Goal: Task Accomplishment & Management: Use online tool/utility

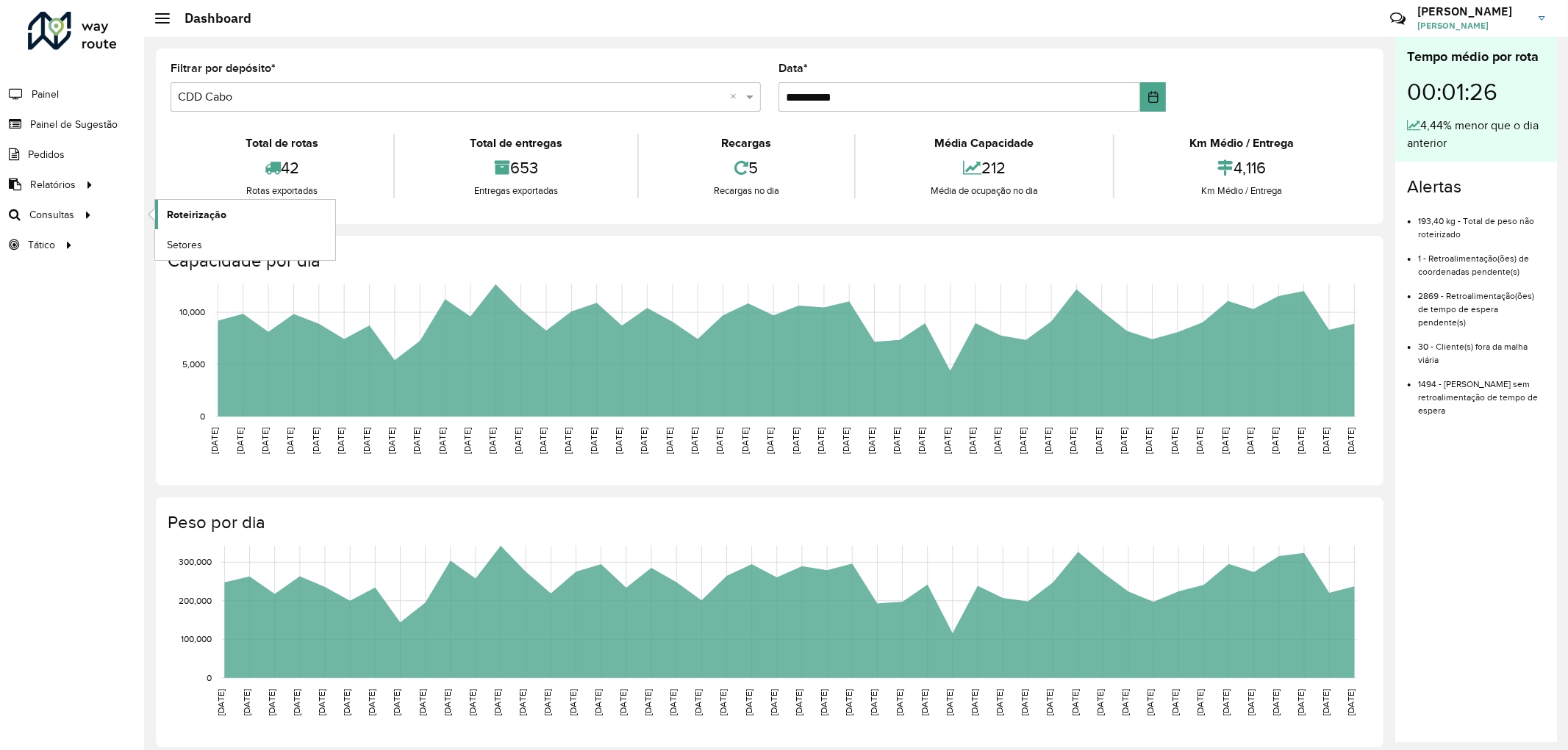
click at [176, 214] on span "Roteirização" at bounding box center [196, 215] width 60 height 16
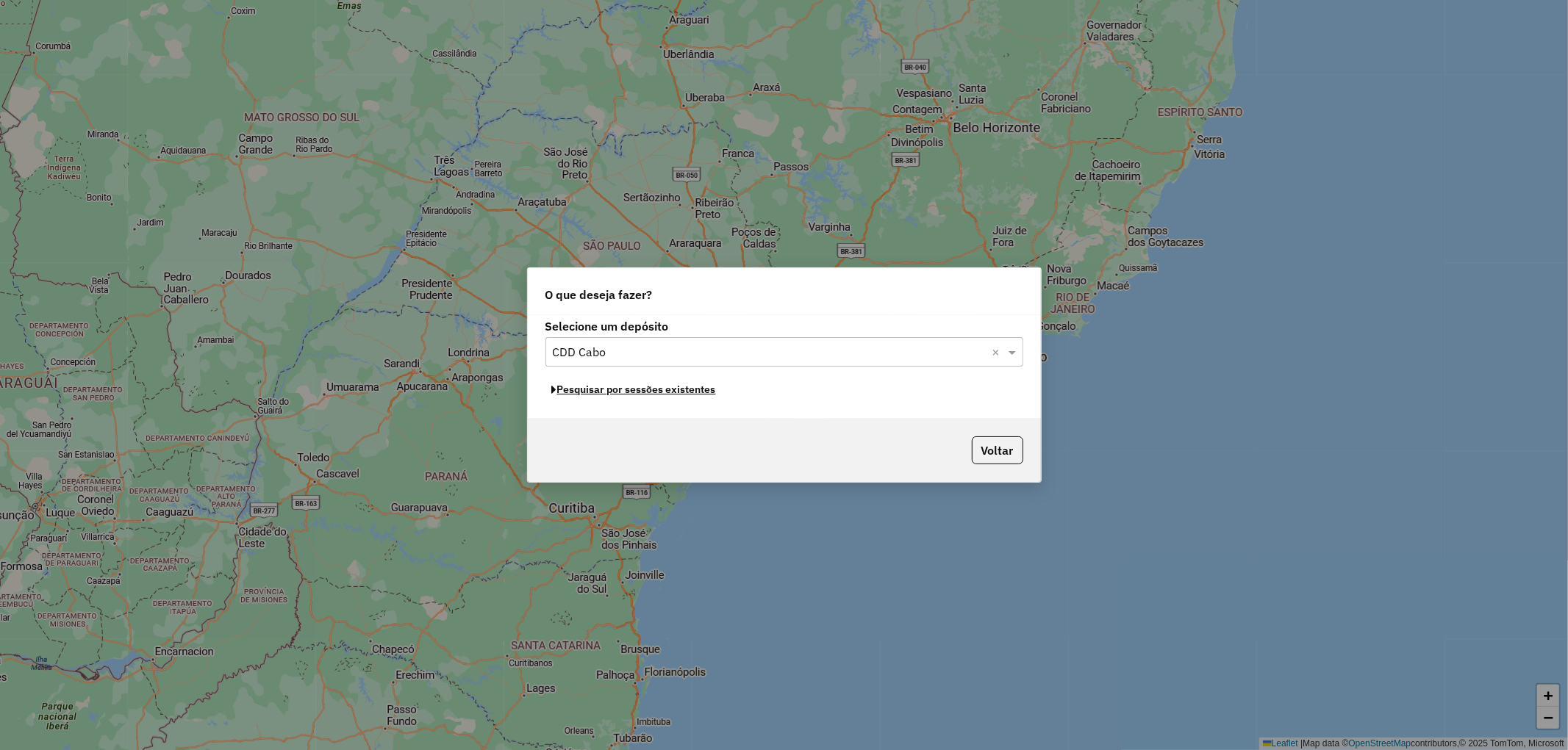
click at [645, 392] on button "Pesquisar por sessões existentes" at bounding box center [634, 390] width 177 height 23
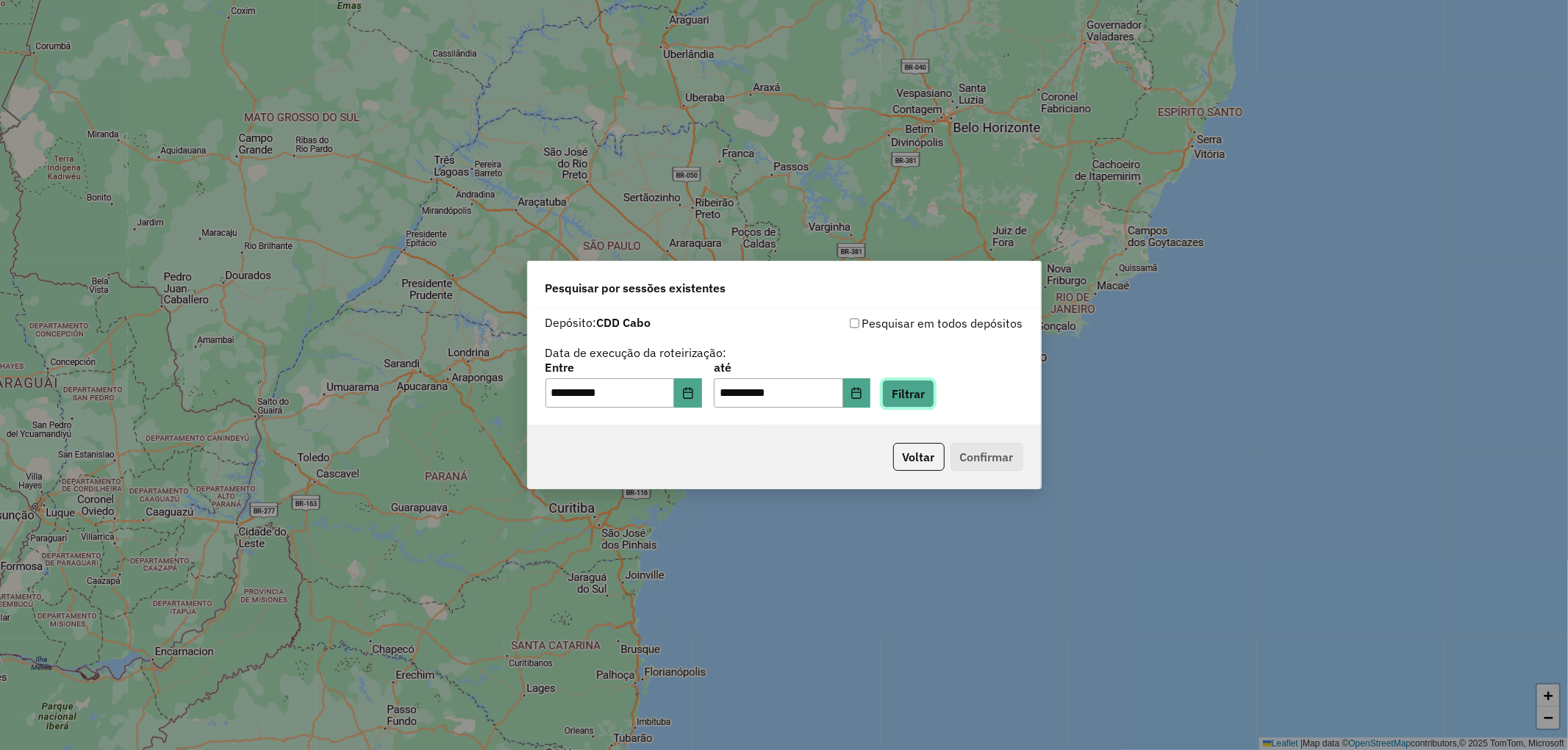
click at [926, 399] on button "Filtrar" at bounding box center [908, 393] width 52 height 28
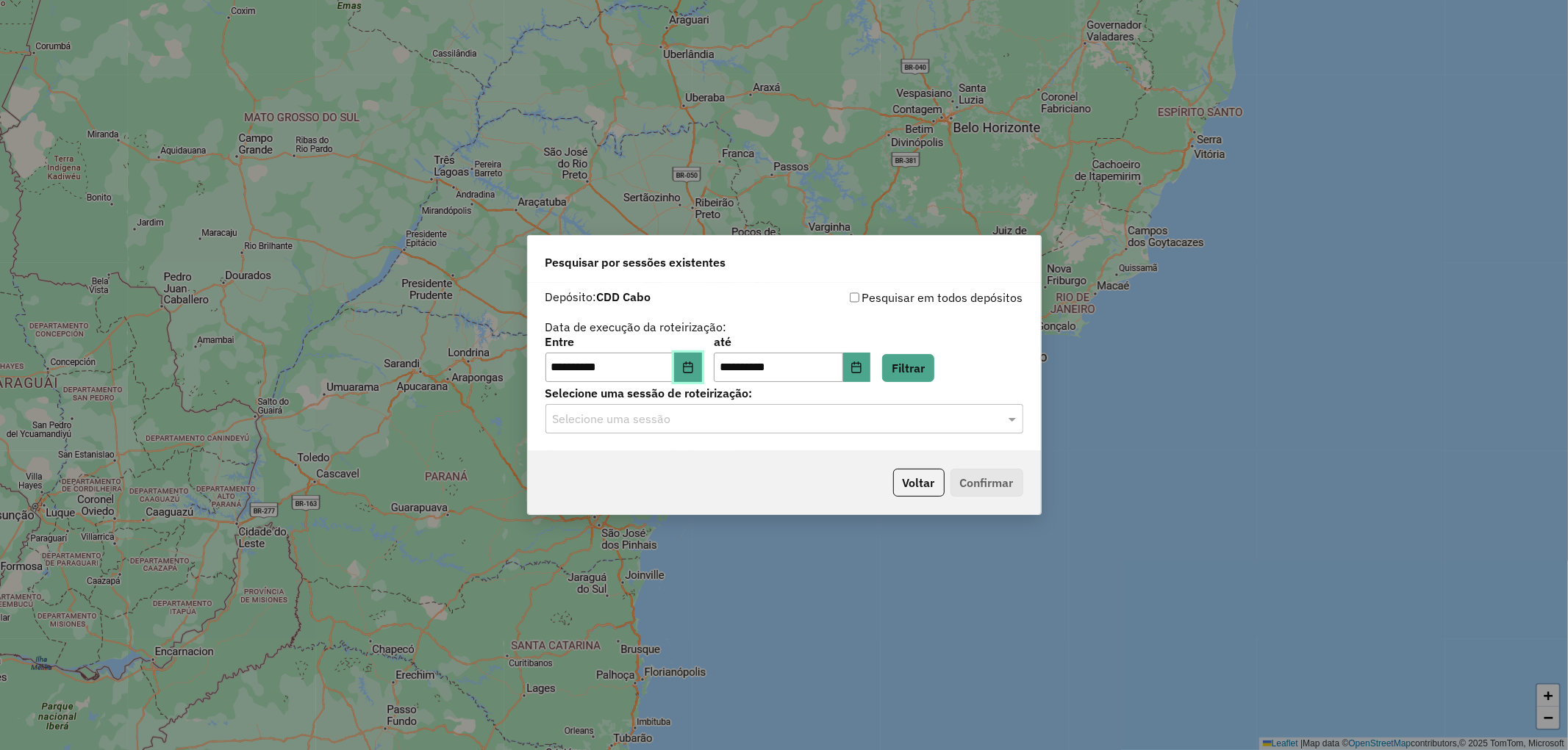
click at [694, 369] on icon "Choose Date" at bounding box center [688, 367] width 12 height 12
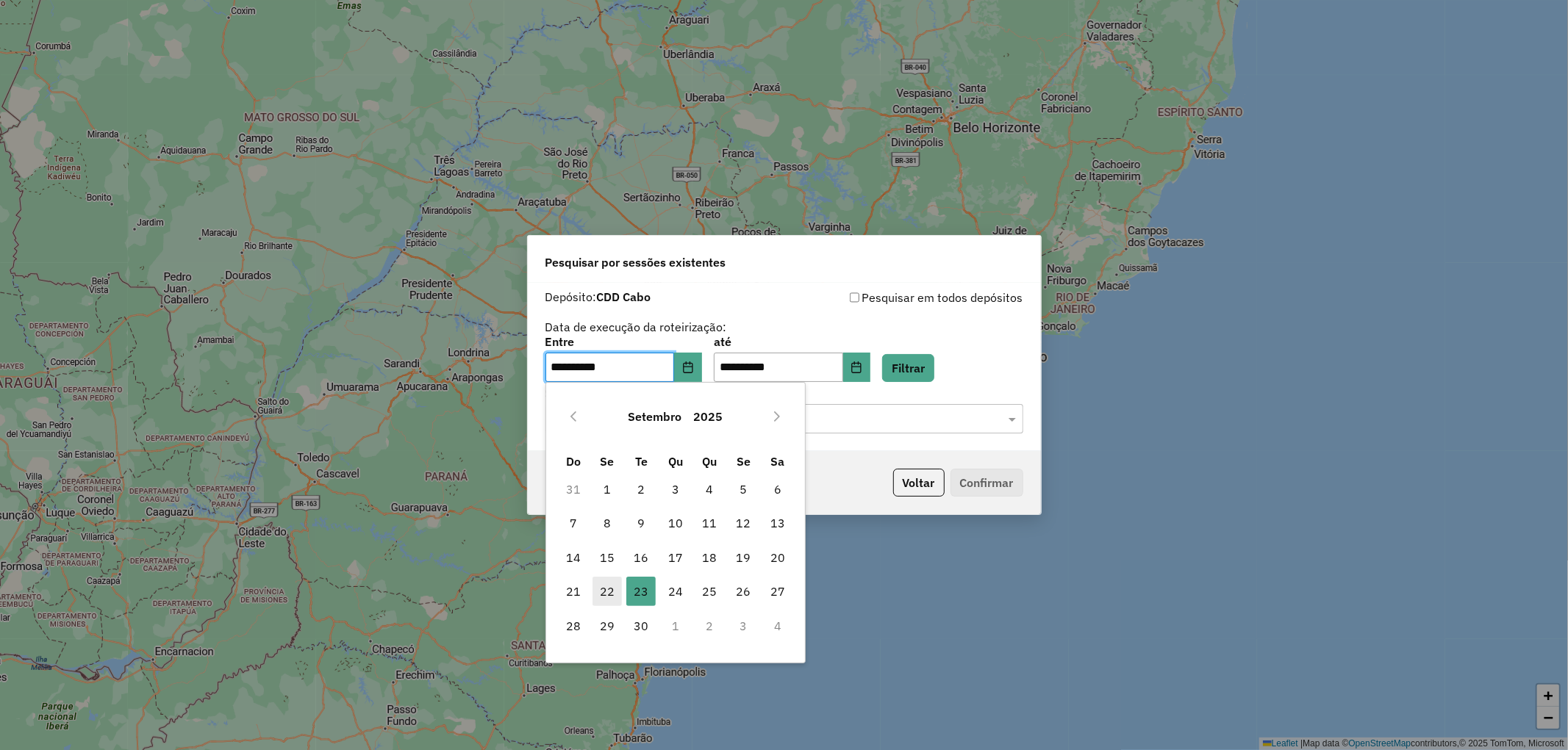
click at [606, 590] on span "22" at bounding box center [607, 591] width 29 height 29
type input "**********"
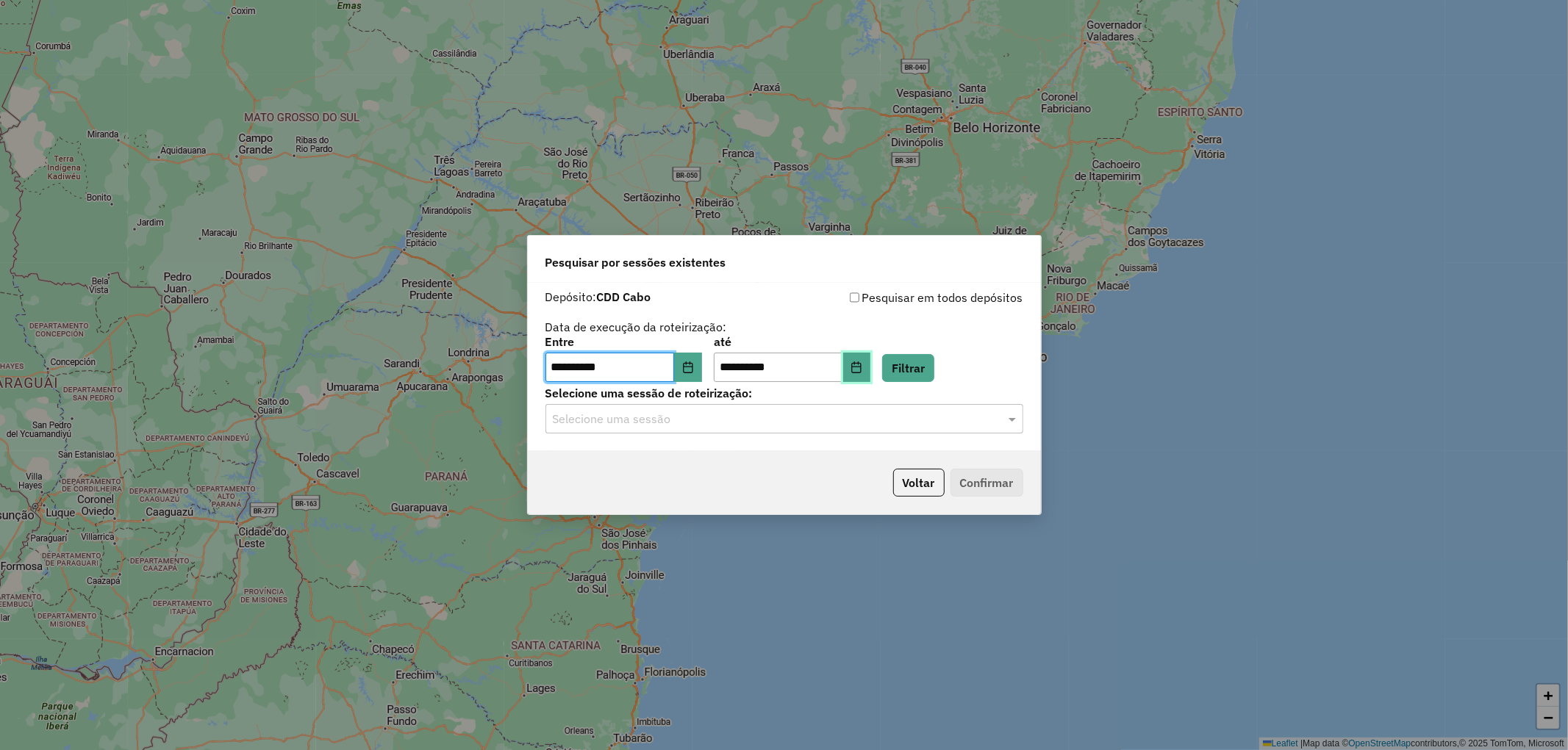
click at [862, 365] on icon "Choose Date" at bounding box center [856, 367] width 12 height 12
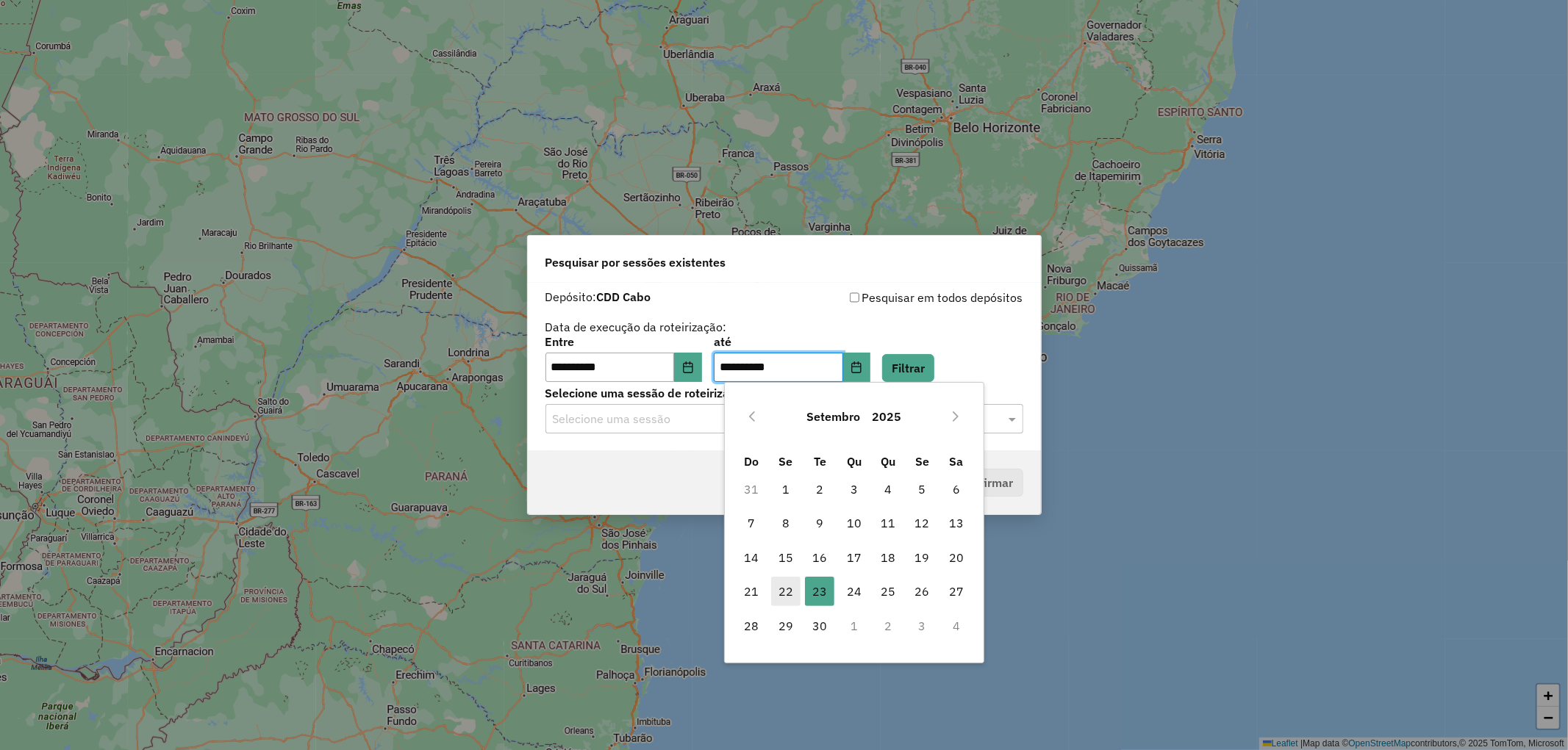
click at [784, 590] on span "22" at bounding box center [786, 591] width 29 height 29
type input "**********"
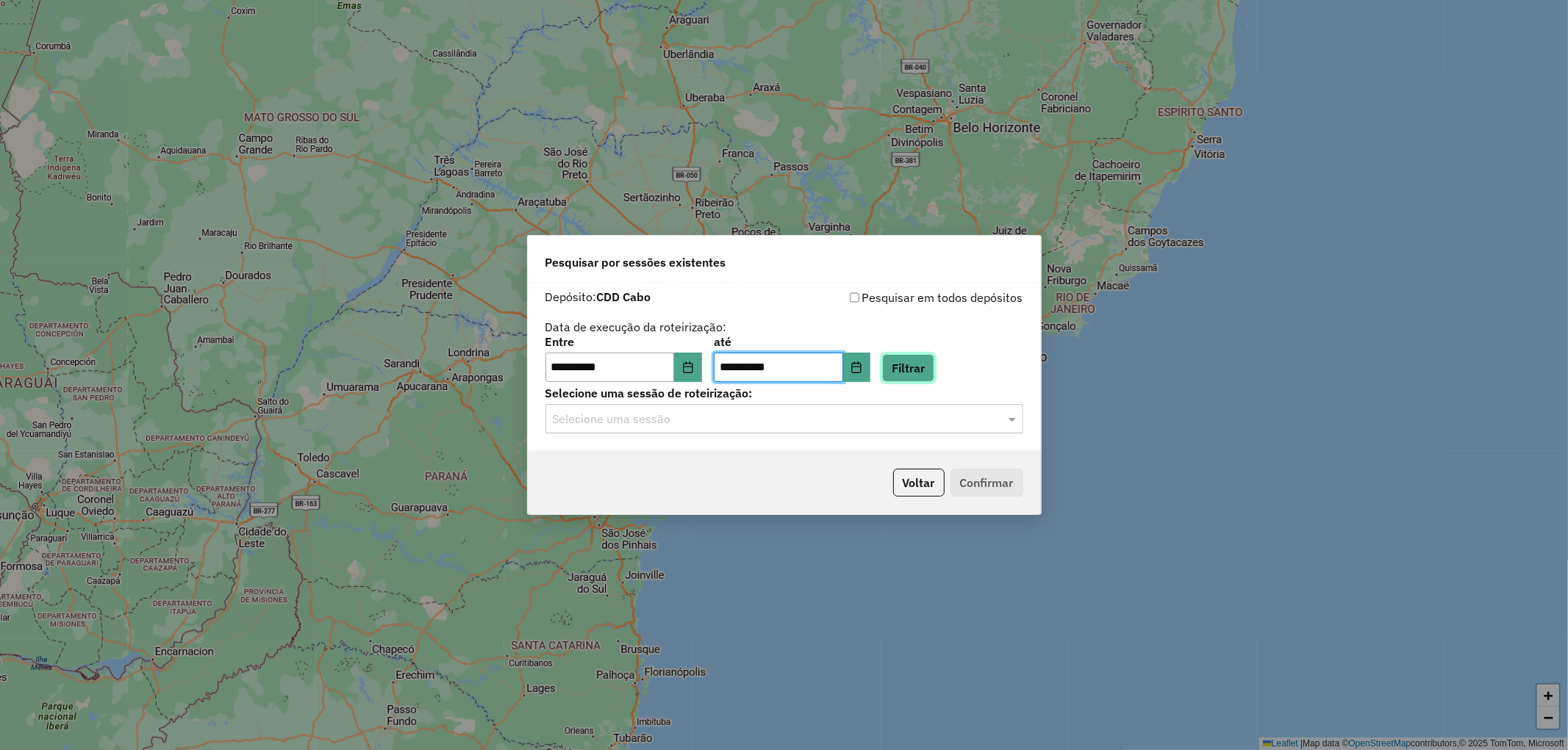
click at [924, 372] on button "Filtrar" at bounding box center [908, 368] width 52 height 28
click at [701, 423] on input "text" at bounding box center [769, 419] width 434 height 17
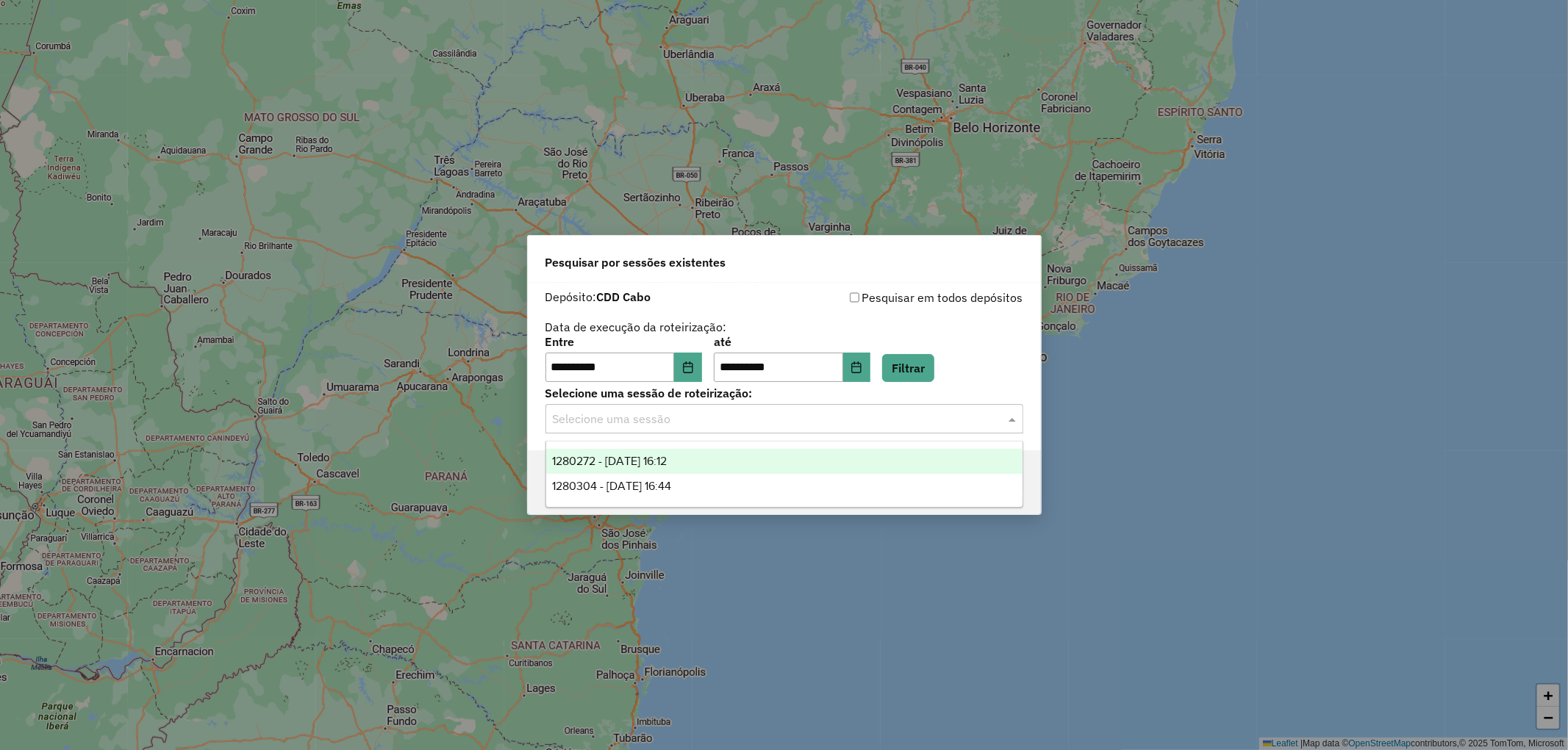
click at [667, 461] on span "1280272 - 22/09/2025 16:12" at bounding box center [609, 461] width 115 height 13
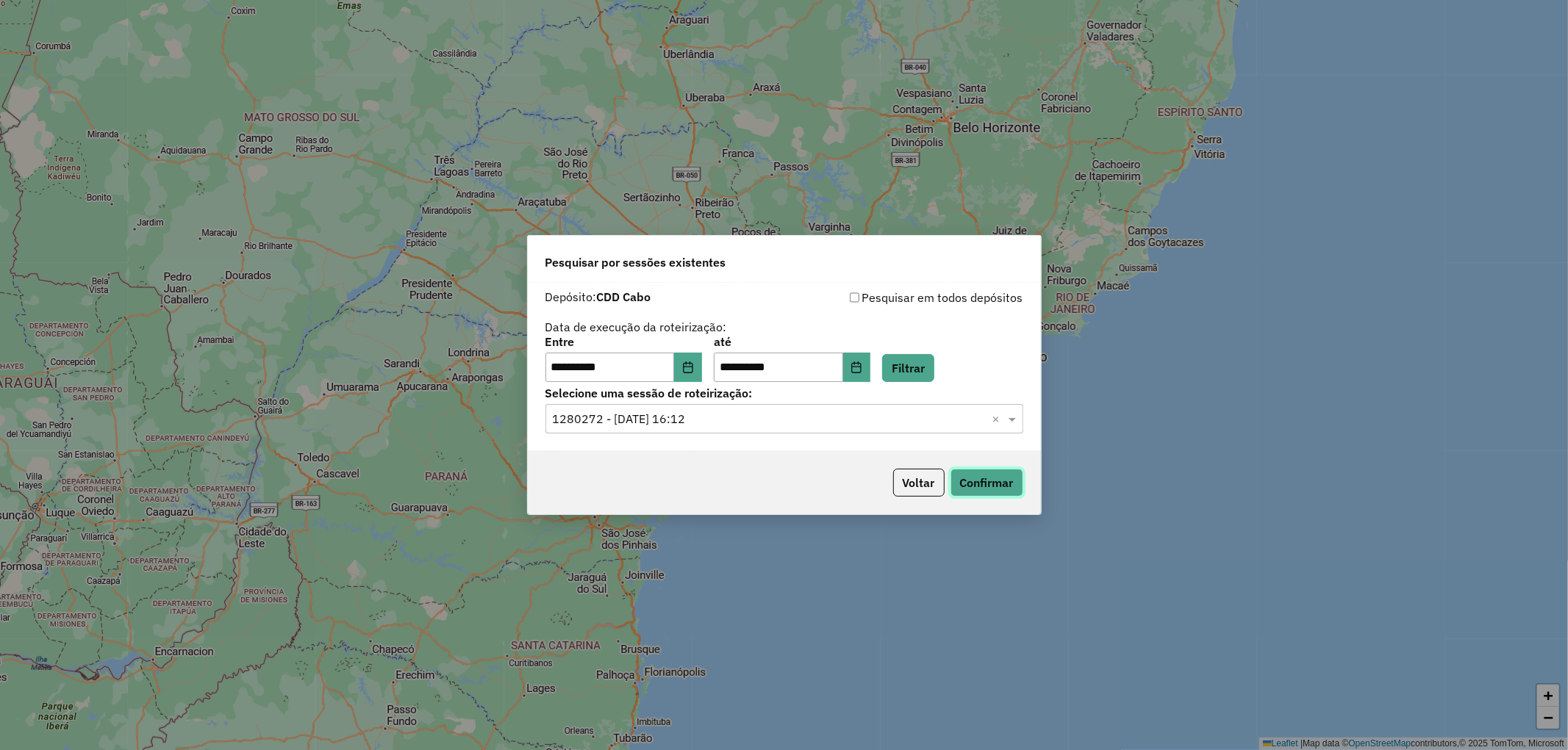
click at [999, 488] on button "Confirmar" at bounding box center [986, 482] width 72 height 28
click at [803, 424] on input "text" at bounding box center [769, 419] width 434 height 17
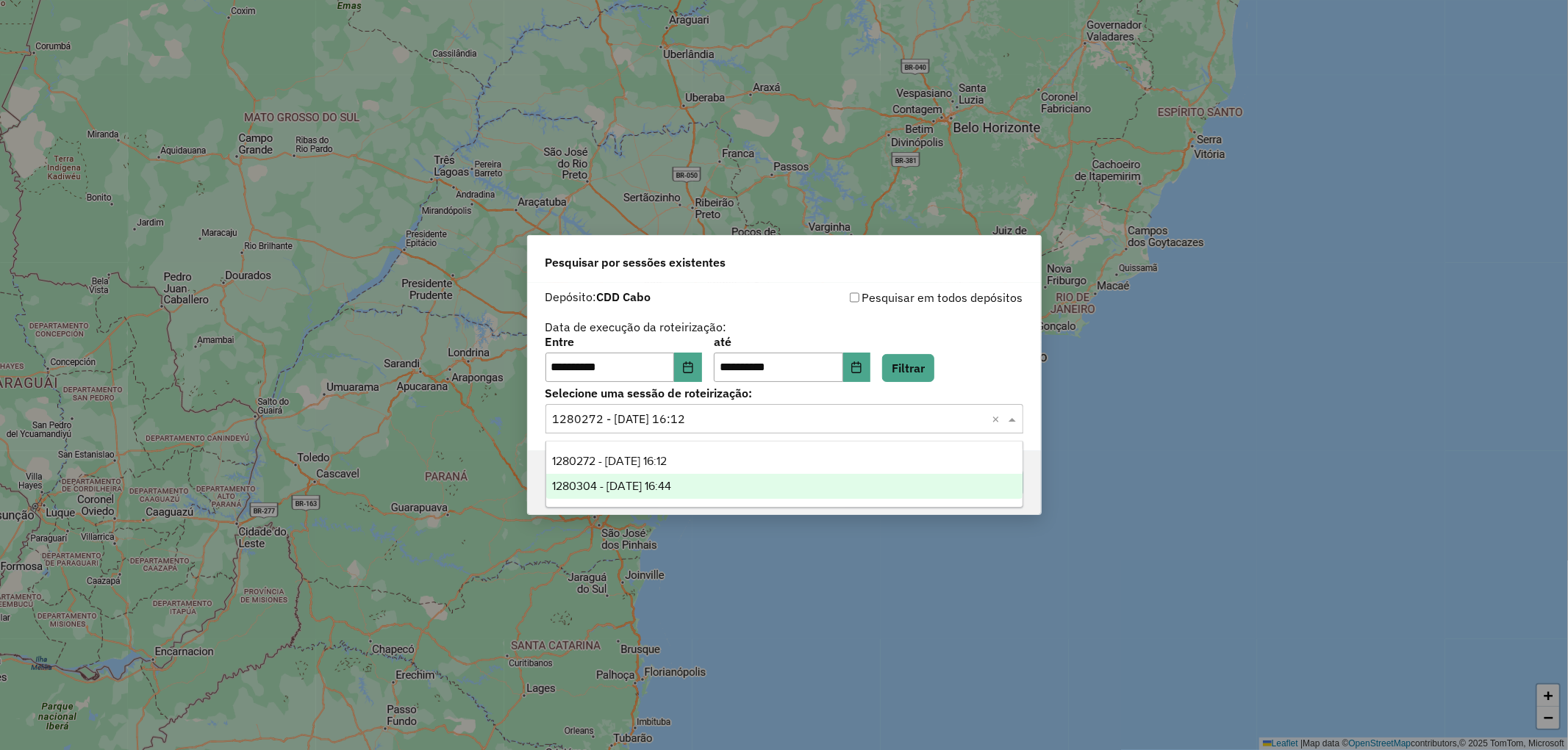
click at [673, 479] on div "1280304 - 22/09/2025 16:44" at bounding box center [784, 486] width 476 height 25
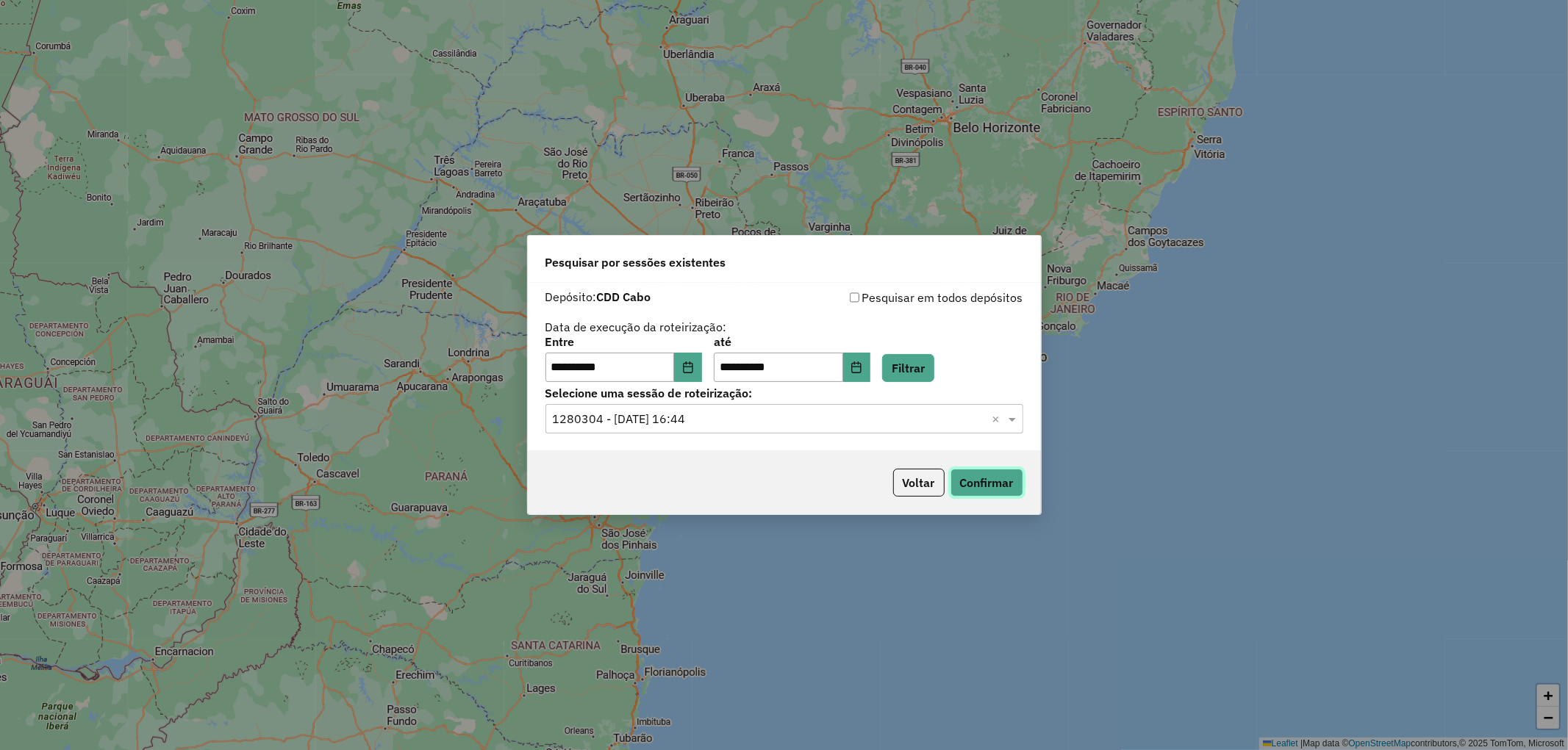
click at [961, 480] on button "Confirmar" at bounding box center [986, 482] width 72 height 28
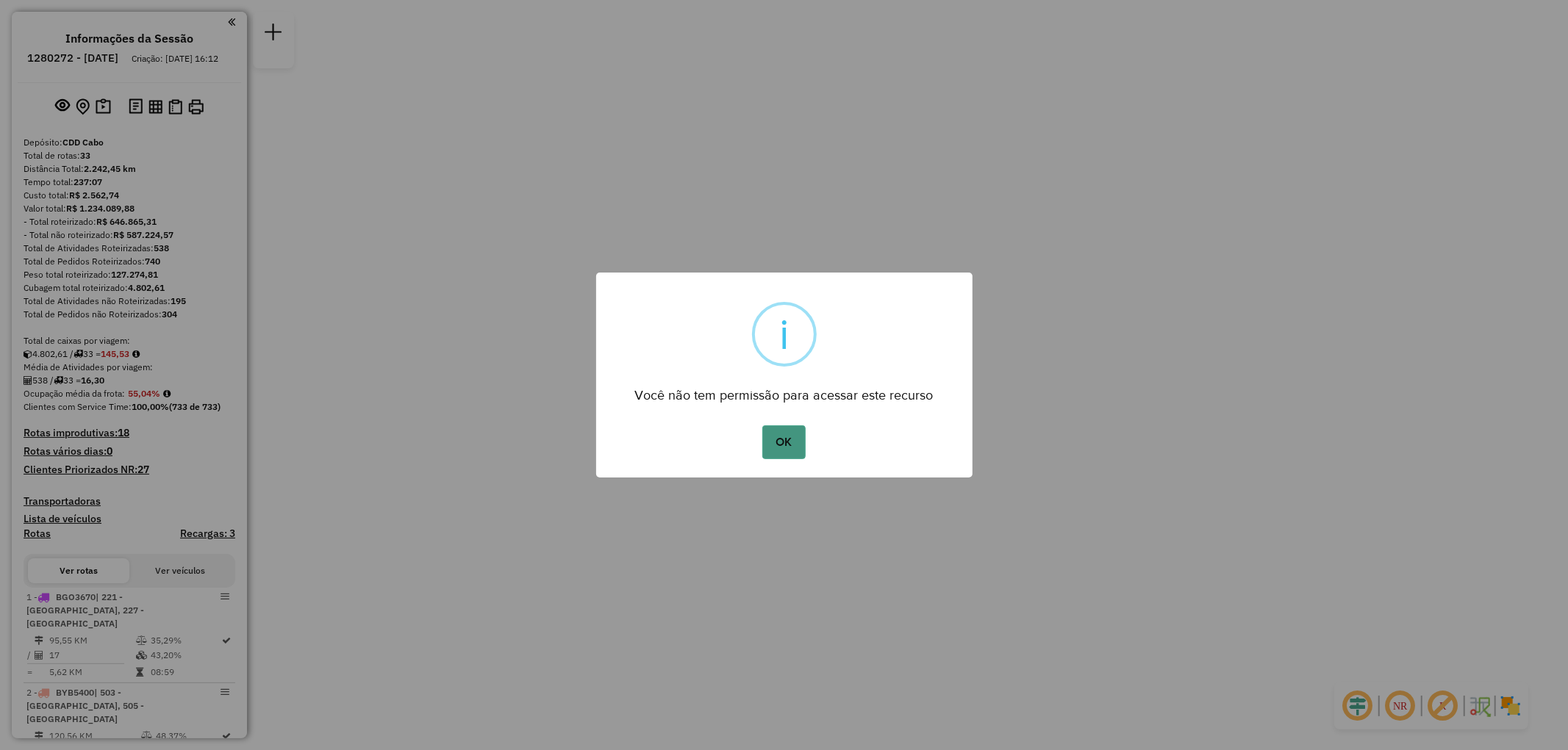
click at [791, 436] on button "OK" at bounding box center [783, 442] width 43 height 34
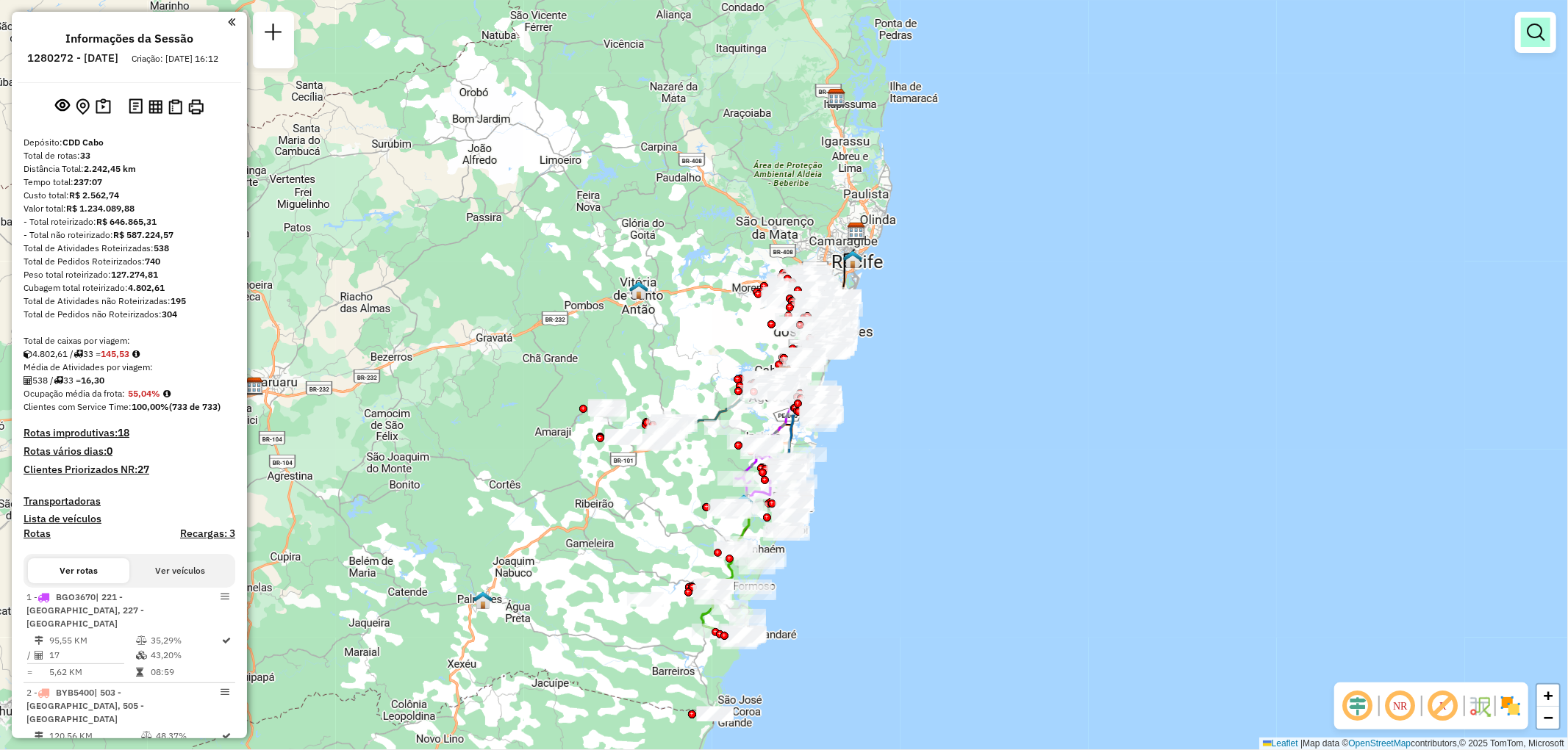
click at [1527, 28] on link at bounding box center [1536, 32] width 29 height 29
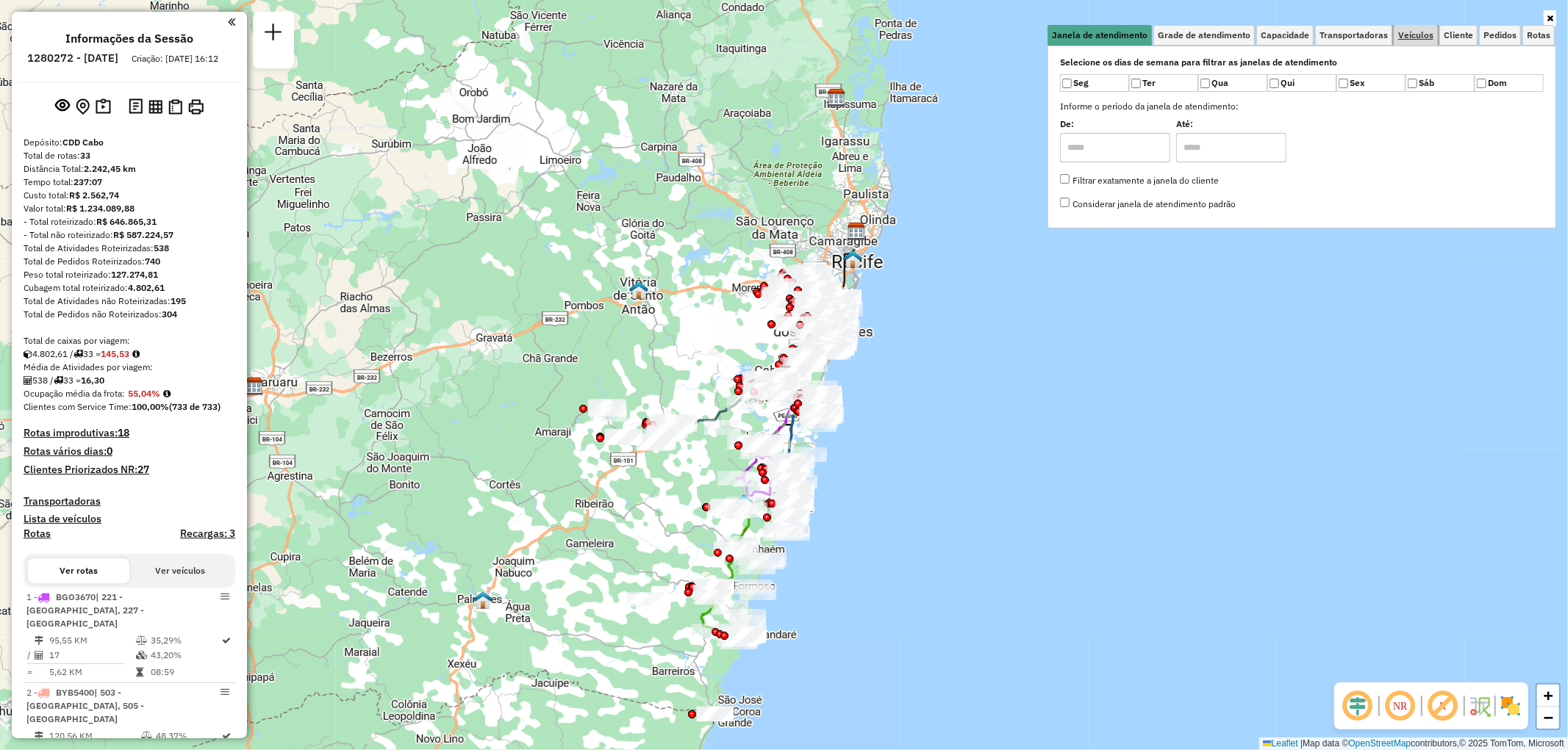
click at [1411, 28] on link "Veículos" at bounding box center [1416, 35] width 44 height 20
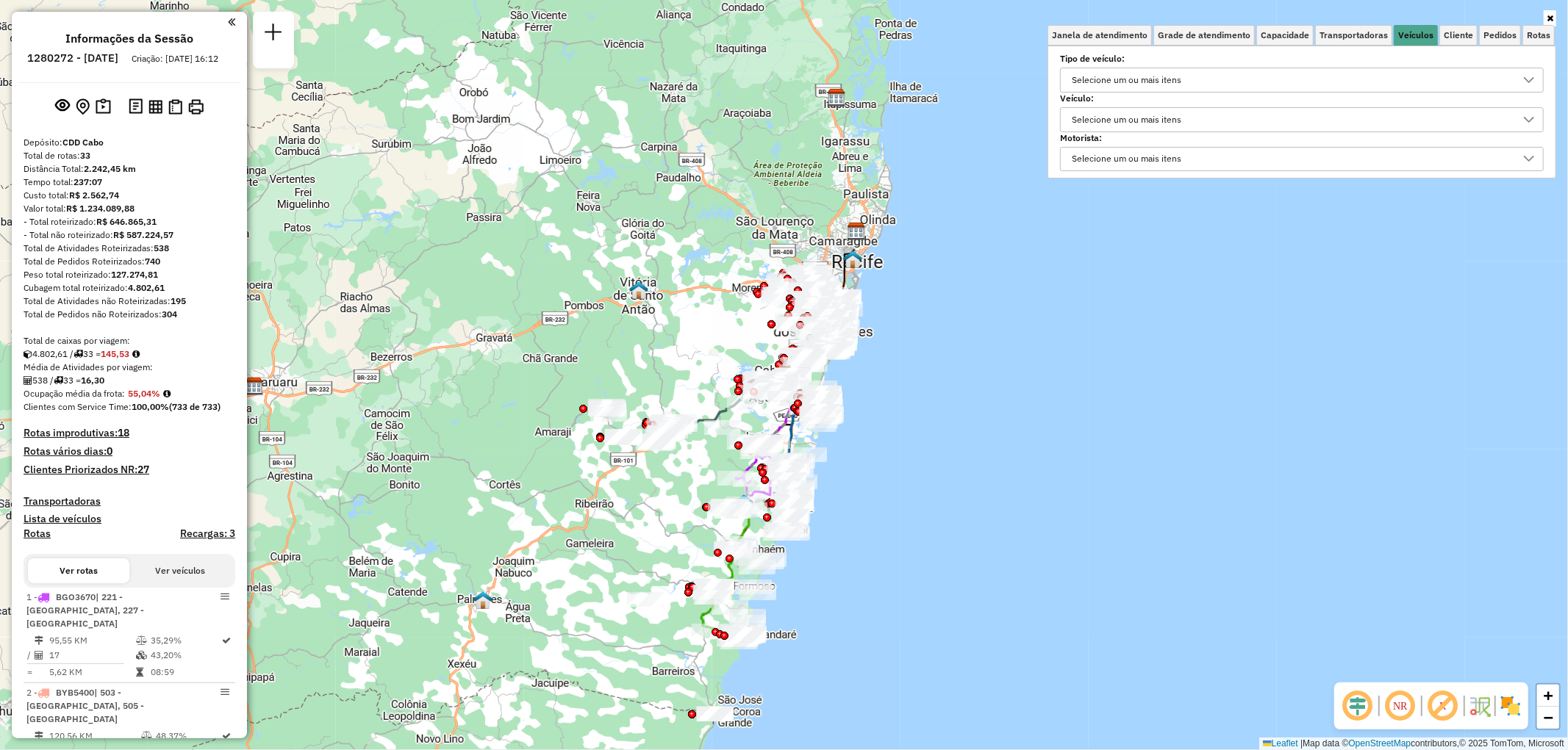
click at [1143, 123] on div "Selecione um ou mais itens" at bounding box center [1126, 120] width 120 height 24
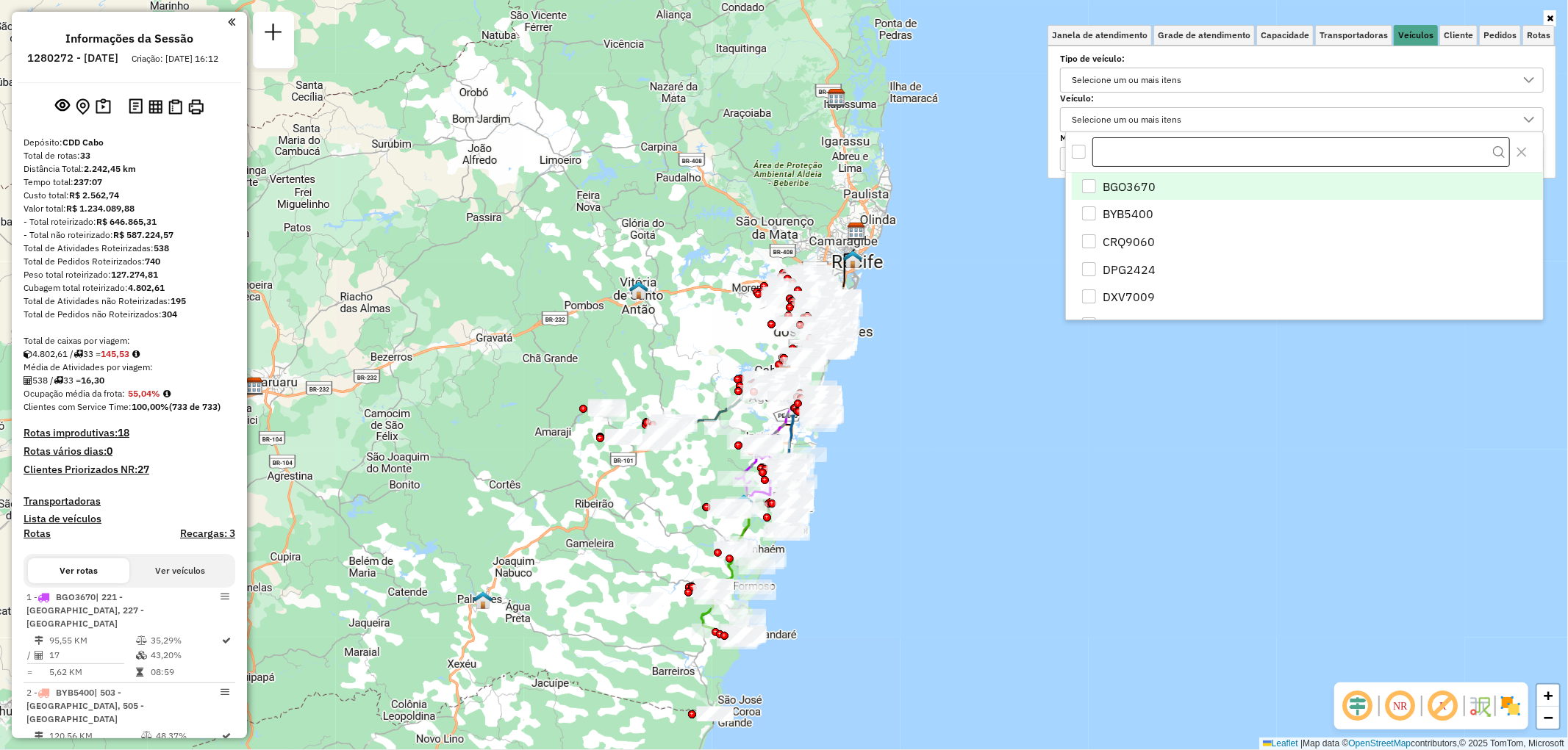
scroll to position [8, 50]
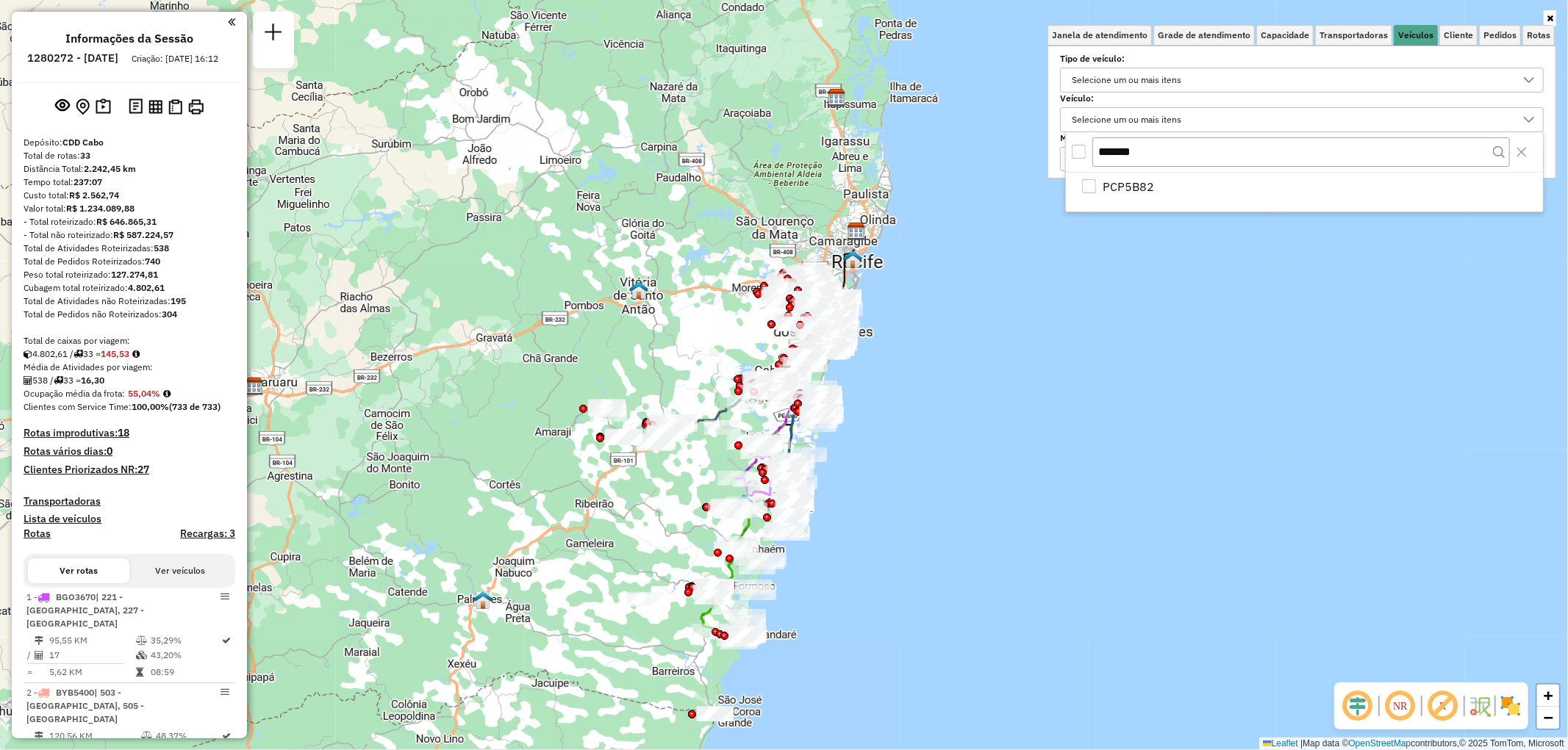
type input "*******"
click at [1083, 151] on div "All items unselected" at bounding box center [1078, 151] width 14 height 14
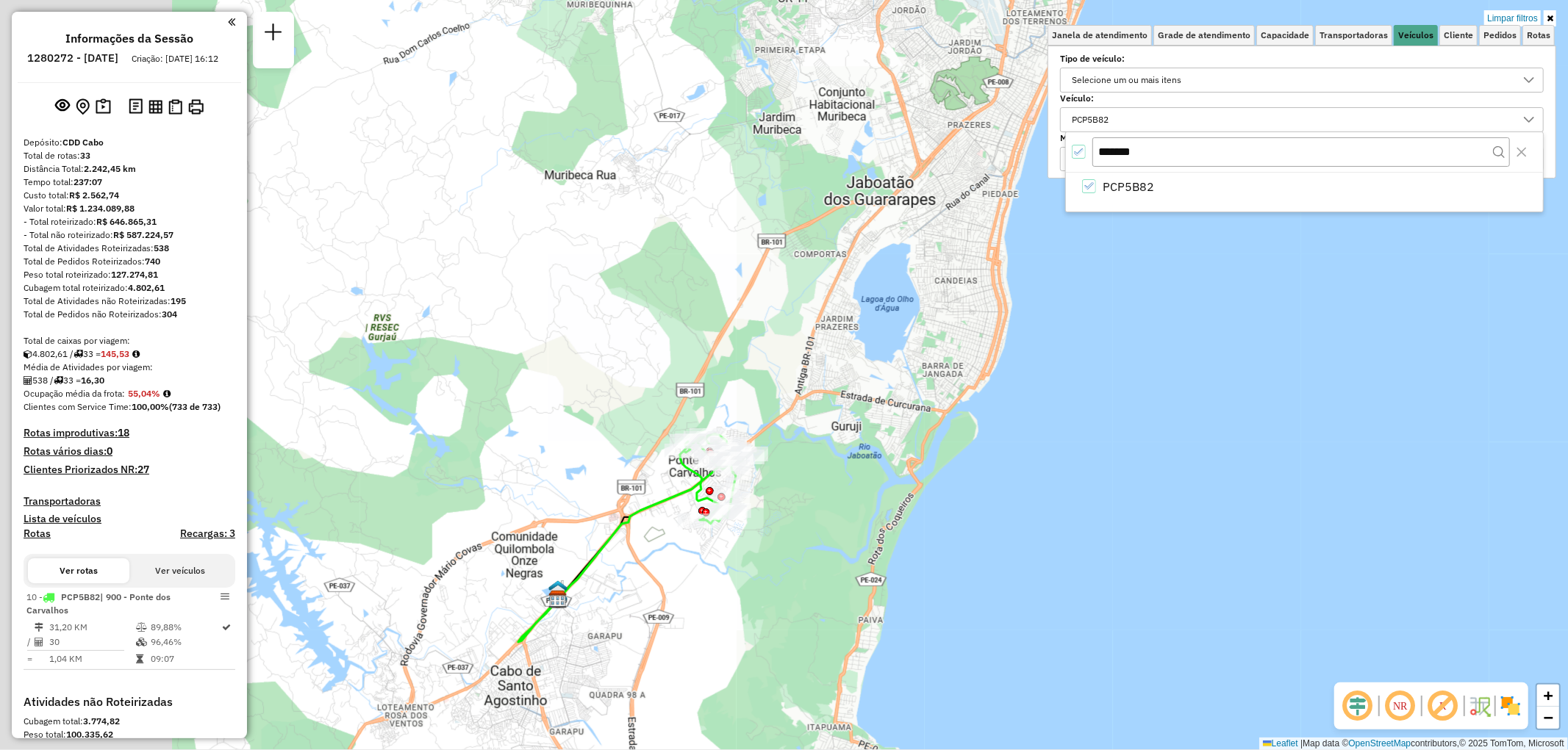
drag, startPoint x: 788, startPoint y: 363, endPoint x: 1017, endPoint y: 305, distance: 236.2
click at [1017, 305] on div "Limpar filtros Janela de atendimento Grade de atendimento Capacidade Transporta…" at bounding box center [784, 375] width 1568 height 750
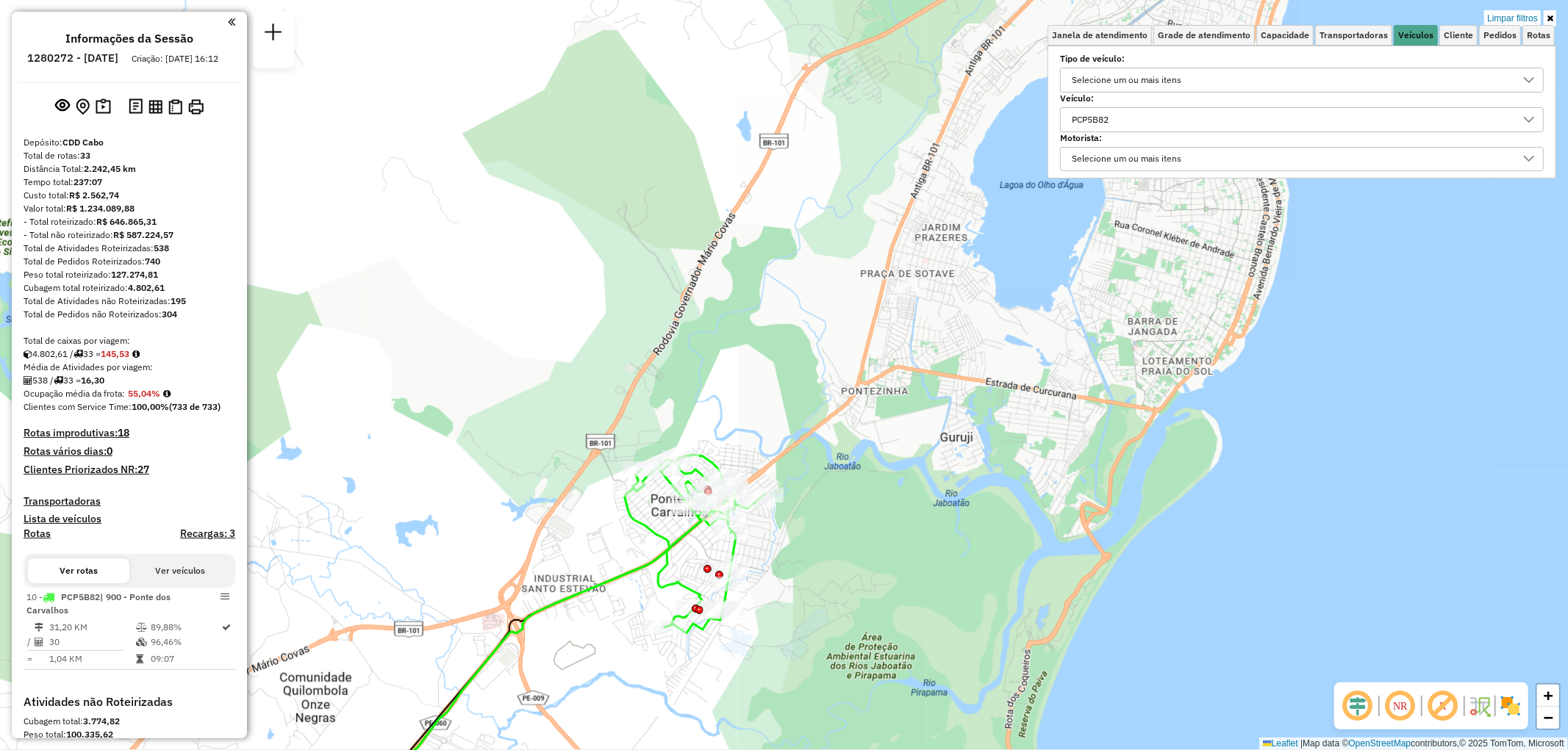
drag, startPoint x: 842, startPoint y: 394, endPoint x: 900, endPoint y: 386, distance: 58.5
click at [900, 386] on div "Limpar filtros Janela de atendimento Grade de atendimento Capacidade Transporta…" at bounding box center [784, 375] width 1568 height 750
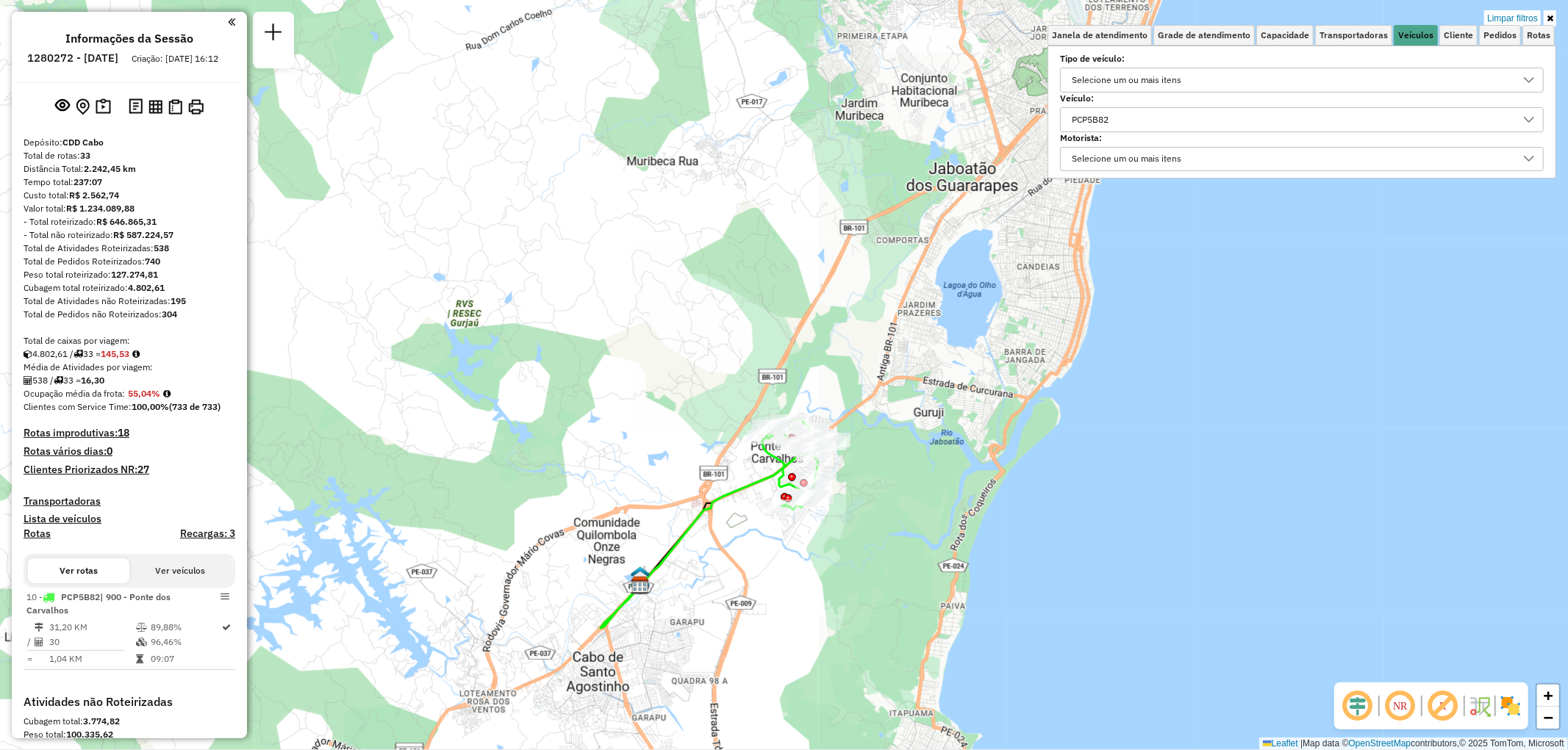
click at [1549, 14] on icon at bounding box center [1550, 18] width 6 height 9
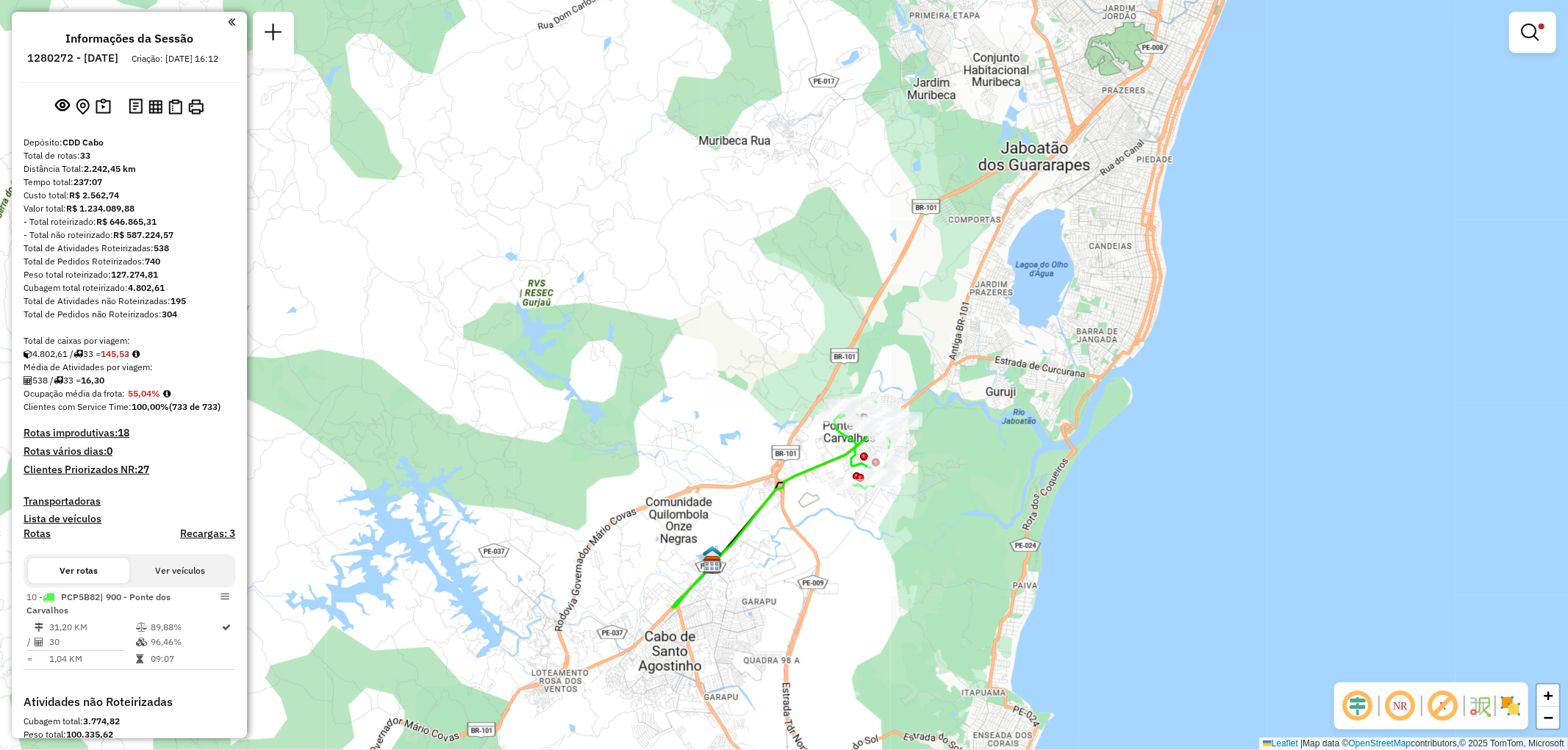
drag, startPoint x: 922, startPoint y: 318, endPoint x: 994, endPoint y: 298, distance: 74.7
click at [994, 298] on div "Limpar filtros Janela de atendimento Grade de atendimento Capacidade Transporta…" at bounding box center [784, 375] width 1568 height 750
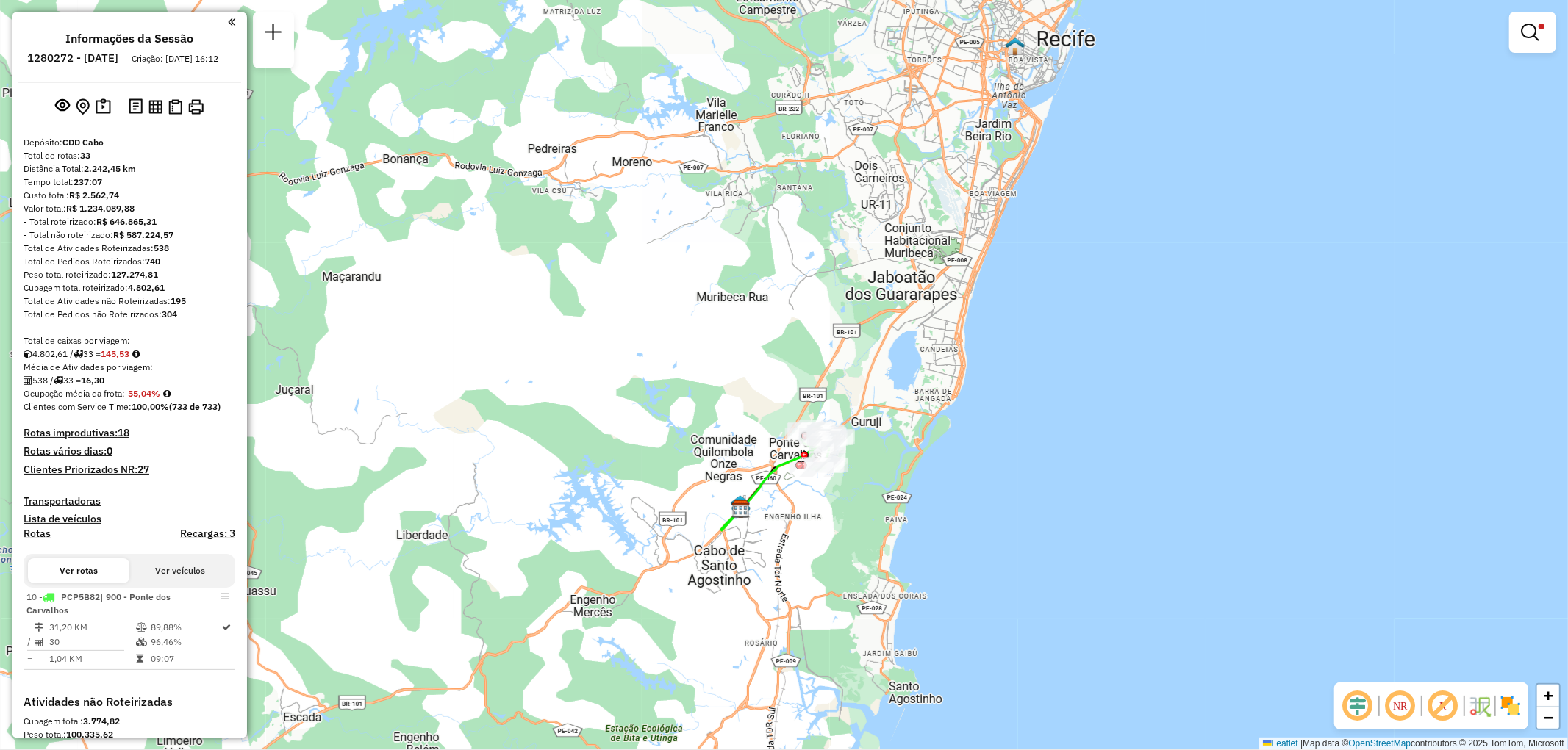
drag, startPoint x: 1024, startPoint y: 375, endPoint x: 917, endPoint y: 403, distance: 110.6
click at [917, 403] on div "Limpar filtros Janela de atendimento Grade de atendimento Capacidade Transporta…" at bounding box center [784, 375] width 1568 height 750
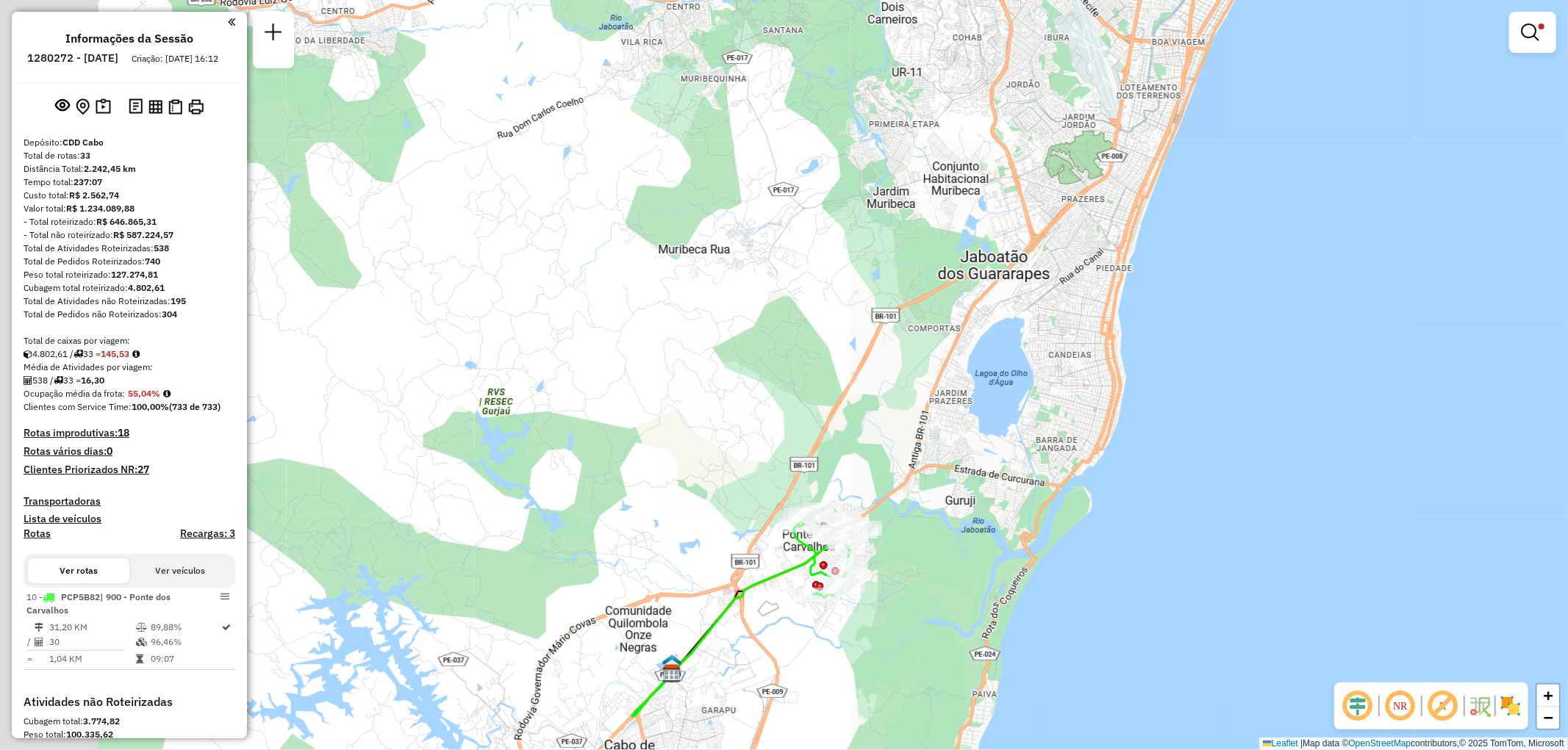
drag, startPoint x: 861, startPoint y: 383, endPoint x: 1053, endPoint y: 376, distance: 192.1
click at [1053, 376] on div "Limpar filtros Janela de atendimento Grade de atendimento Capacidade Transporta…" at bounding box center [784, 375] width 1568 height 750
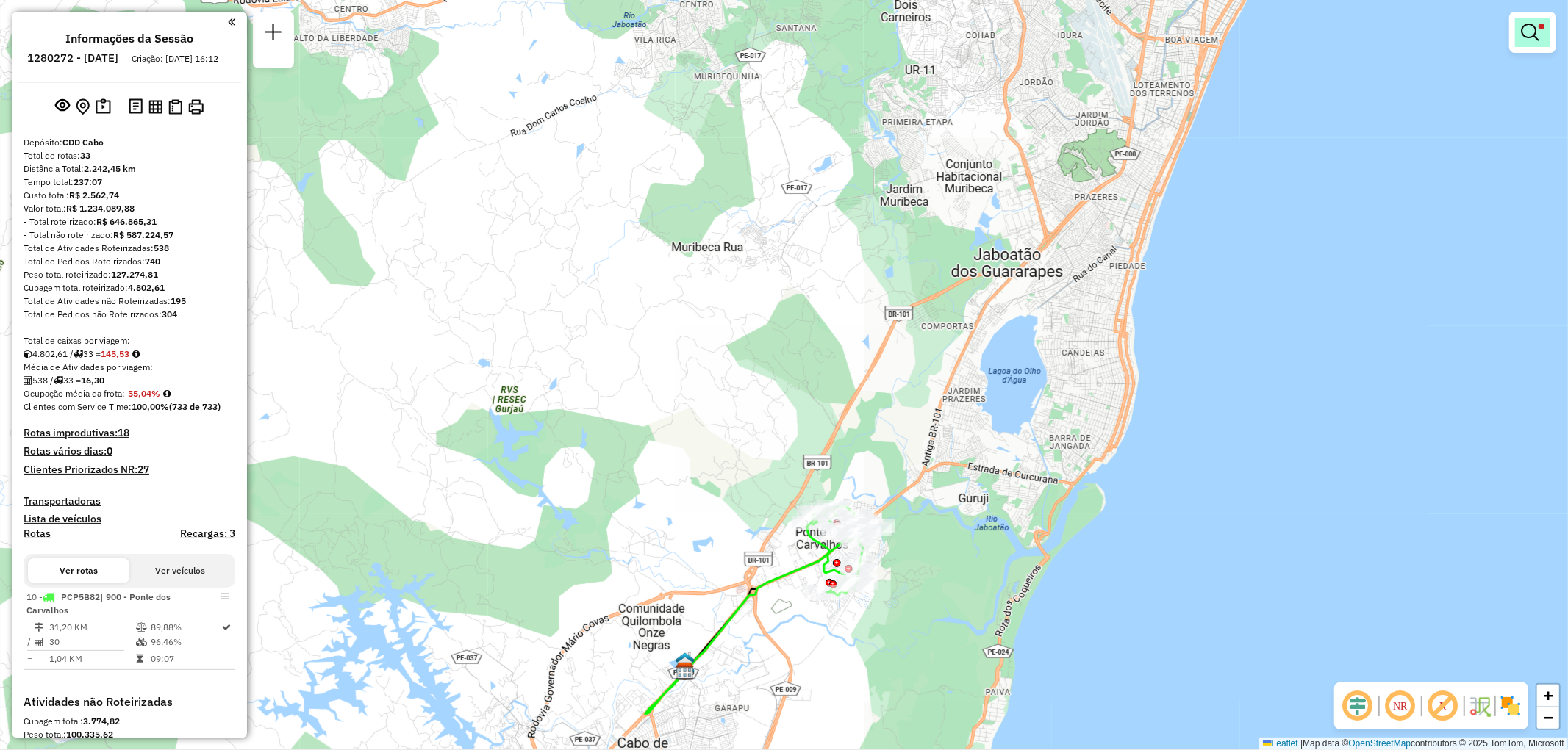
click at [1532, 39] on em at bounding box center [1529, 32] width 17 height 17
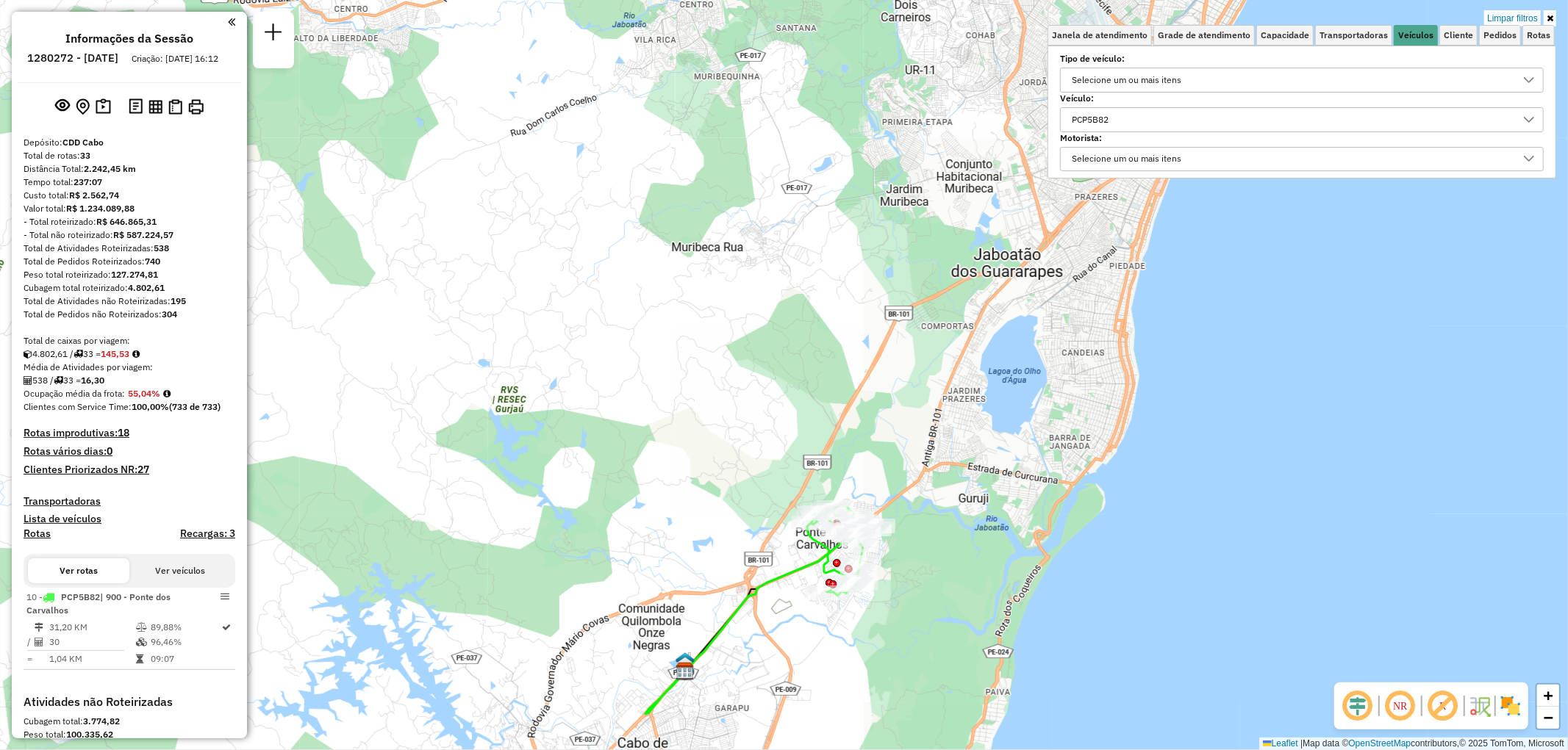
click at [1158, 126] on div "PCP5B82" at bounding box center [1290, 120] width 448 height 24
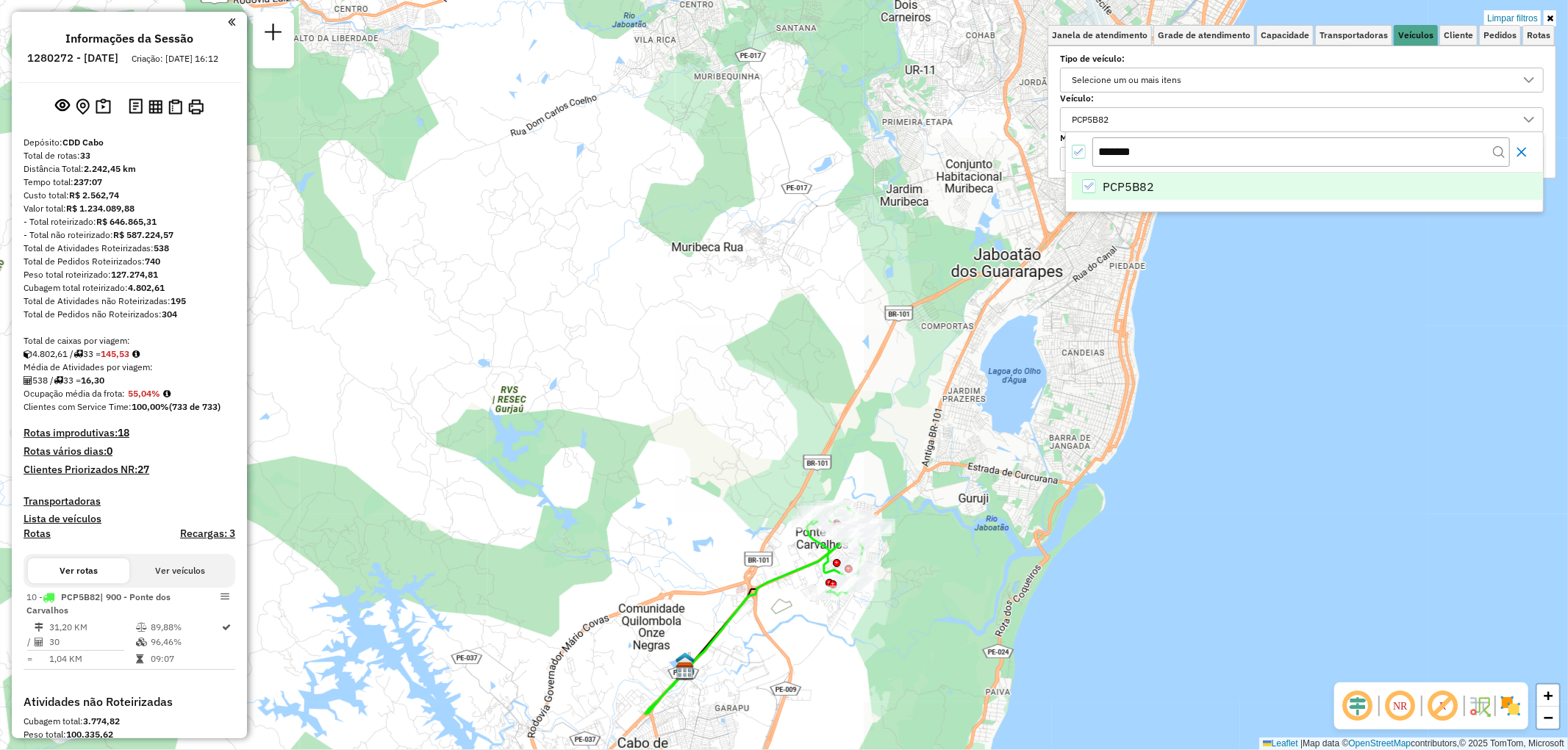
click at [1523, 154] on icon "Close" at bounding box center [1521, 152] width 9 height 9
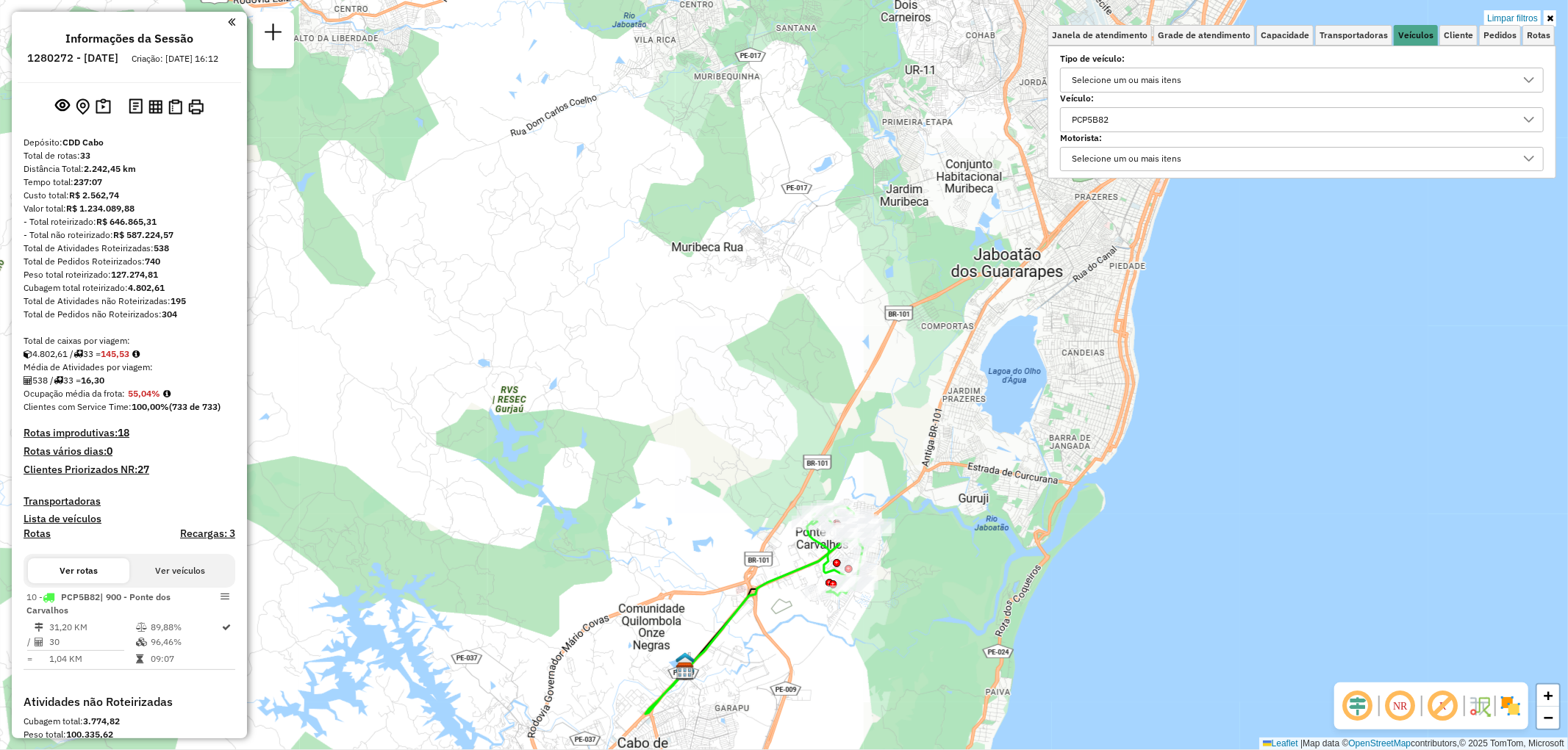
click at [1325, 116] on div "PCP5B82" at bounding box center [1290, 120] width 448 height 24
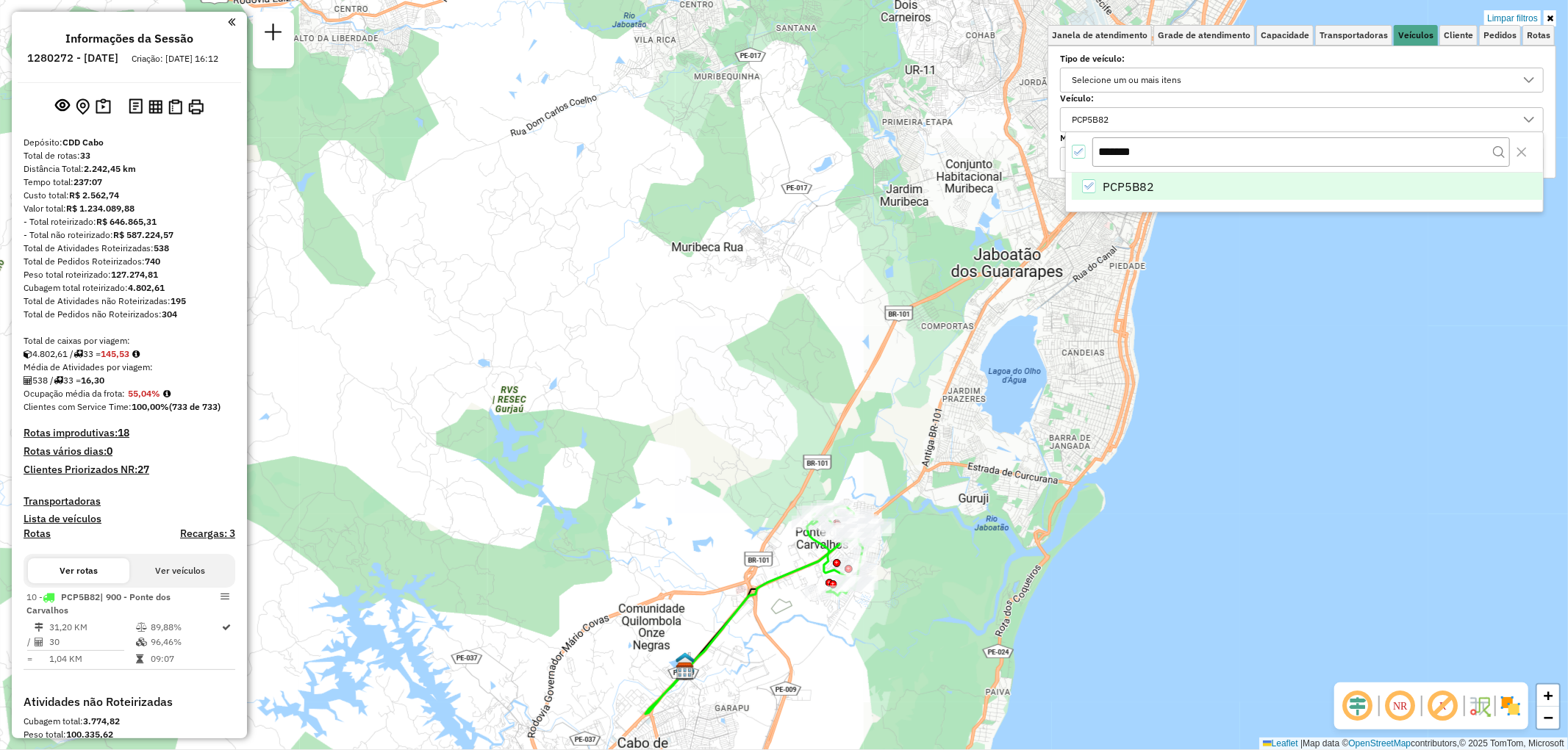
click at [1077, 149] on icon "All items selected" at bounding box center [1078, 151] width 10 height 10
click at [1113, 150] on input "*******" at bounding box center [1300, 151] width 417 height 28
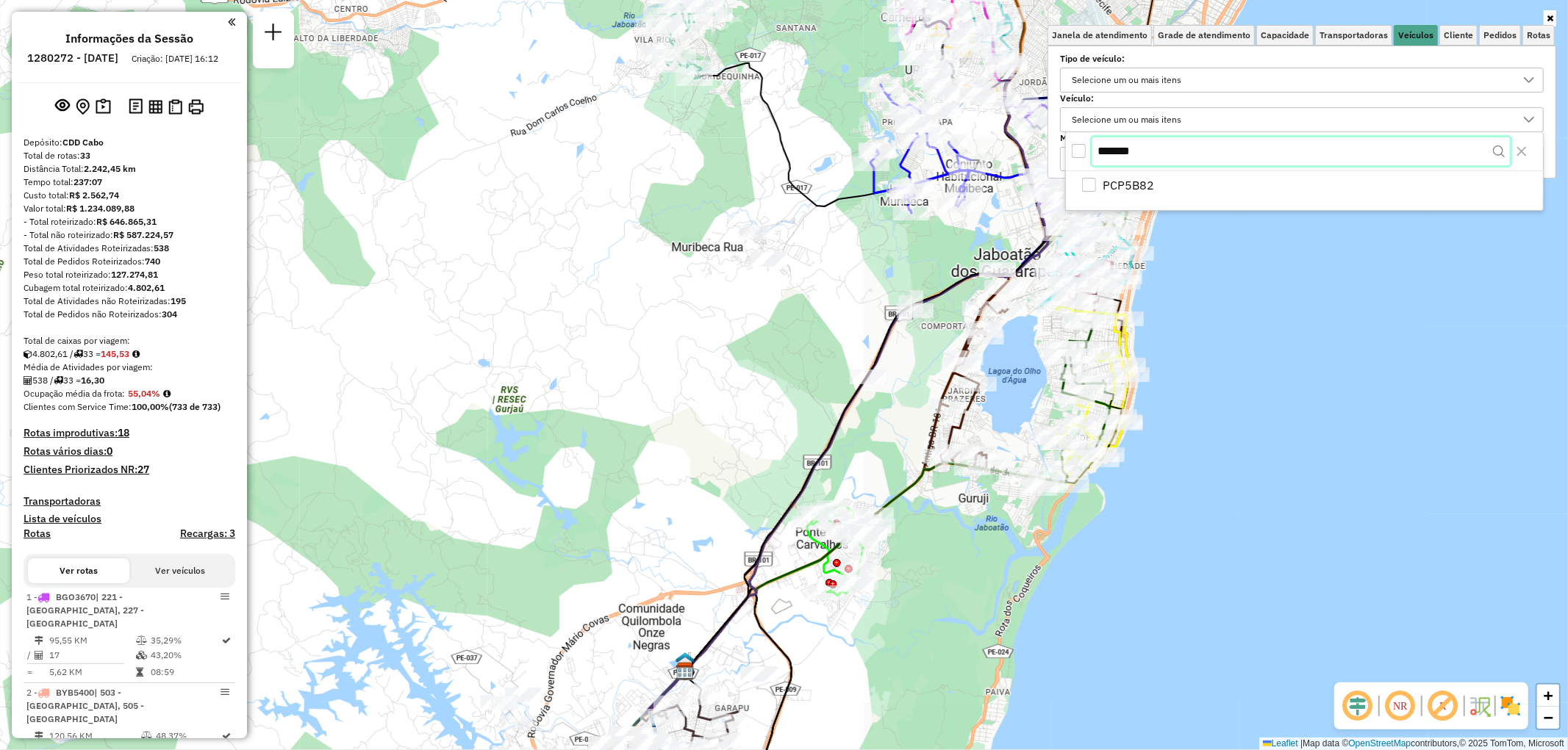
paste input "text"
type input "*******"
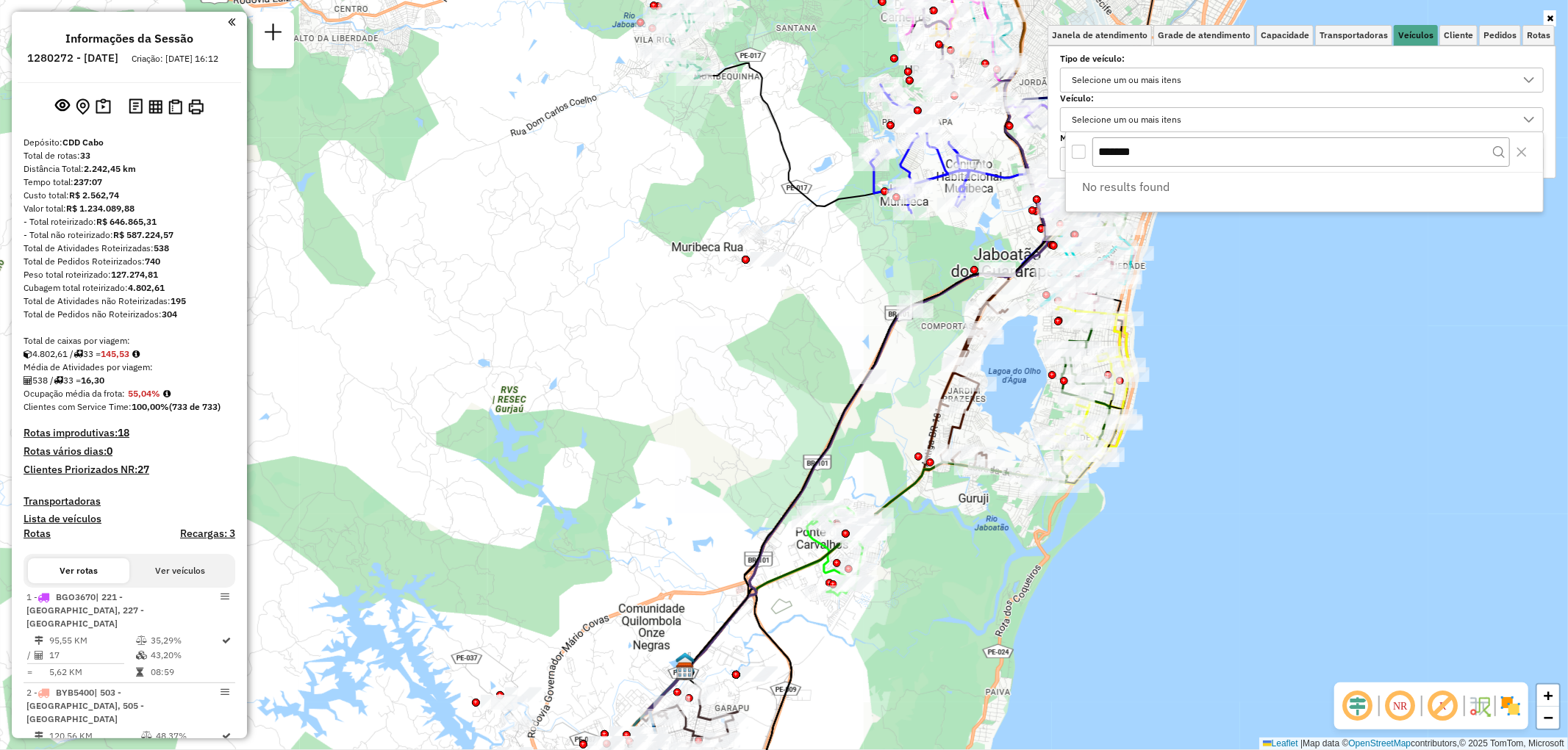
click at [1080, 151] on div "All items unselected" at bounding box center [1078, 151] width 14 height 14
click at [1079, 152] on div "All items unselected" at bounding box center [1078, 151] width 14 height 14
click at [1522, 153] on icon "Close" at bounding box center [1521, 152] width 9 height 9
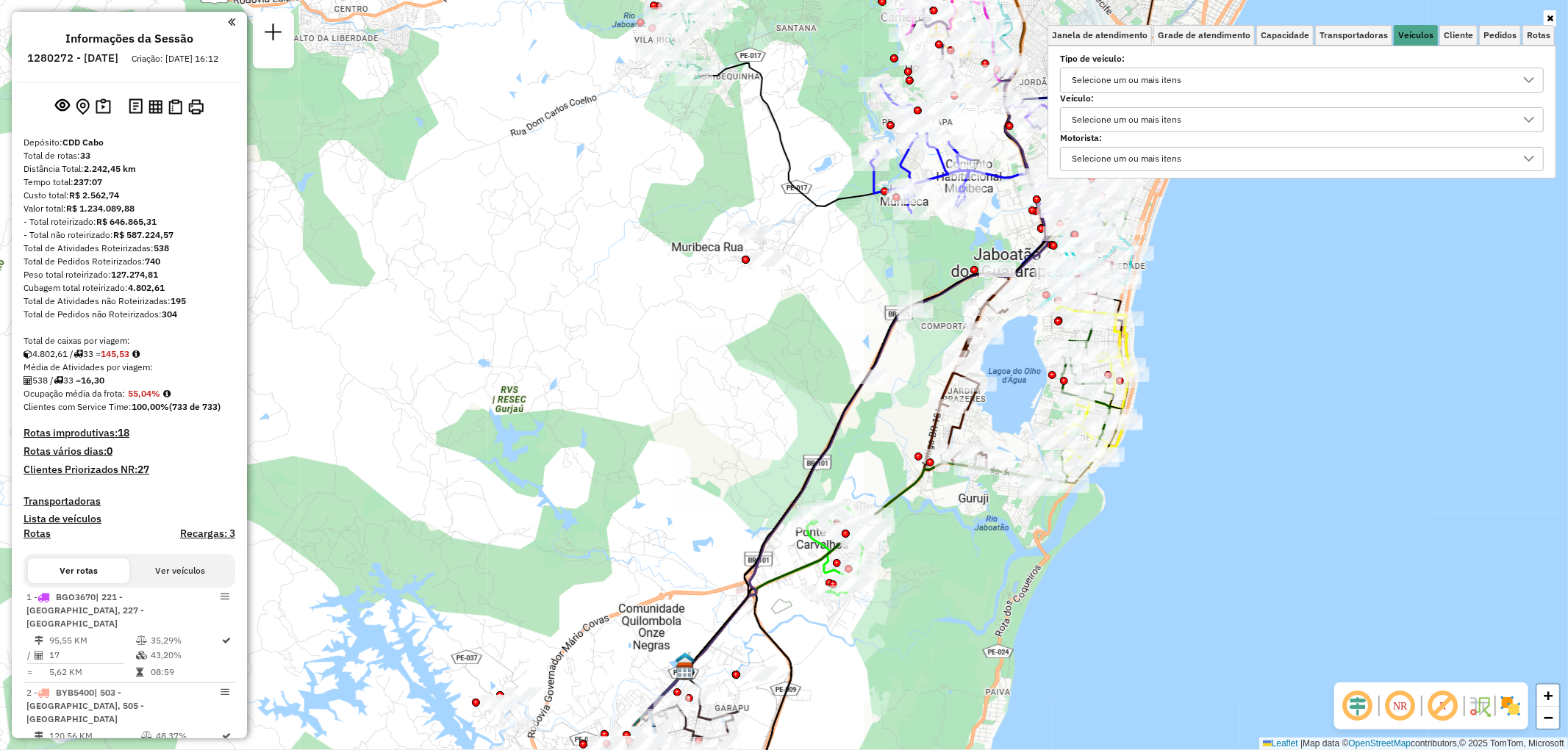
click at [1180, 118] on div "Selecione um ou mais itens" at bounding box center [1126, 120] width 120 height 24
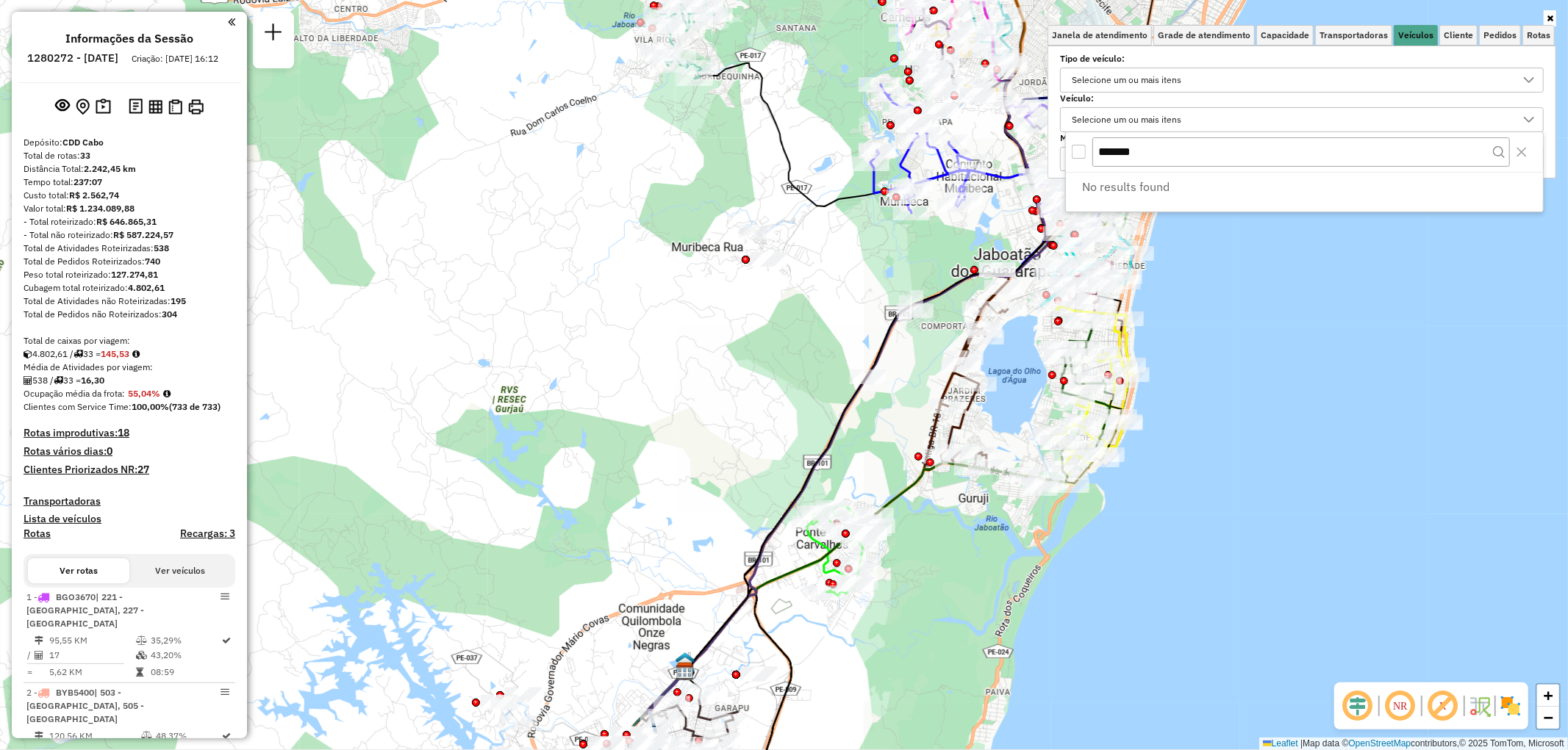
click at [1552, 17] on icon at bounding box center [1550, 18] width 6 height 9
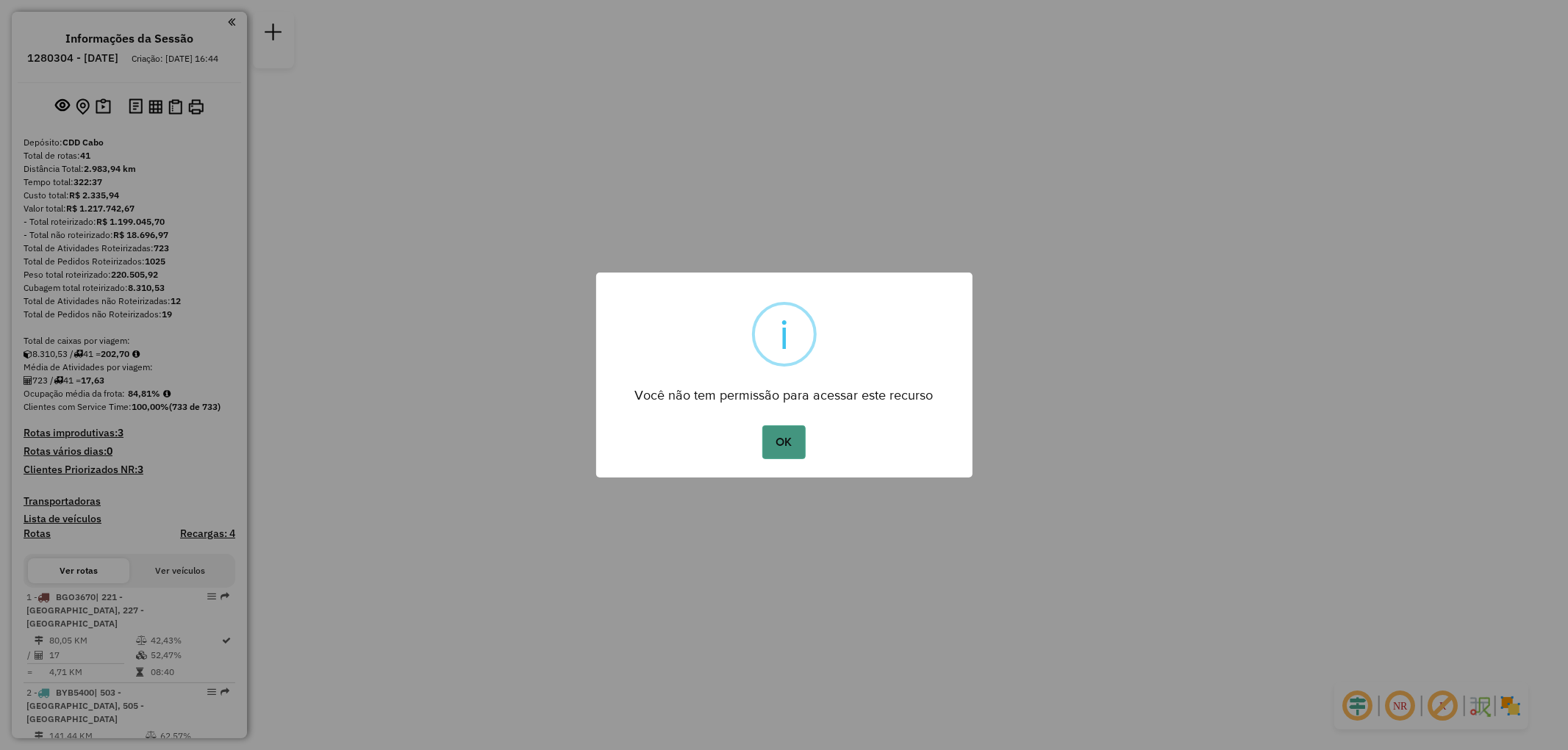
click at [778, 439] on button "OK" at bounding box center [783, 442] width 43 height 34
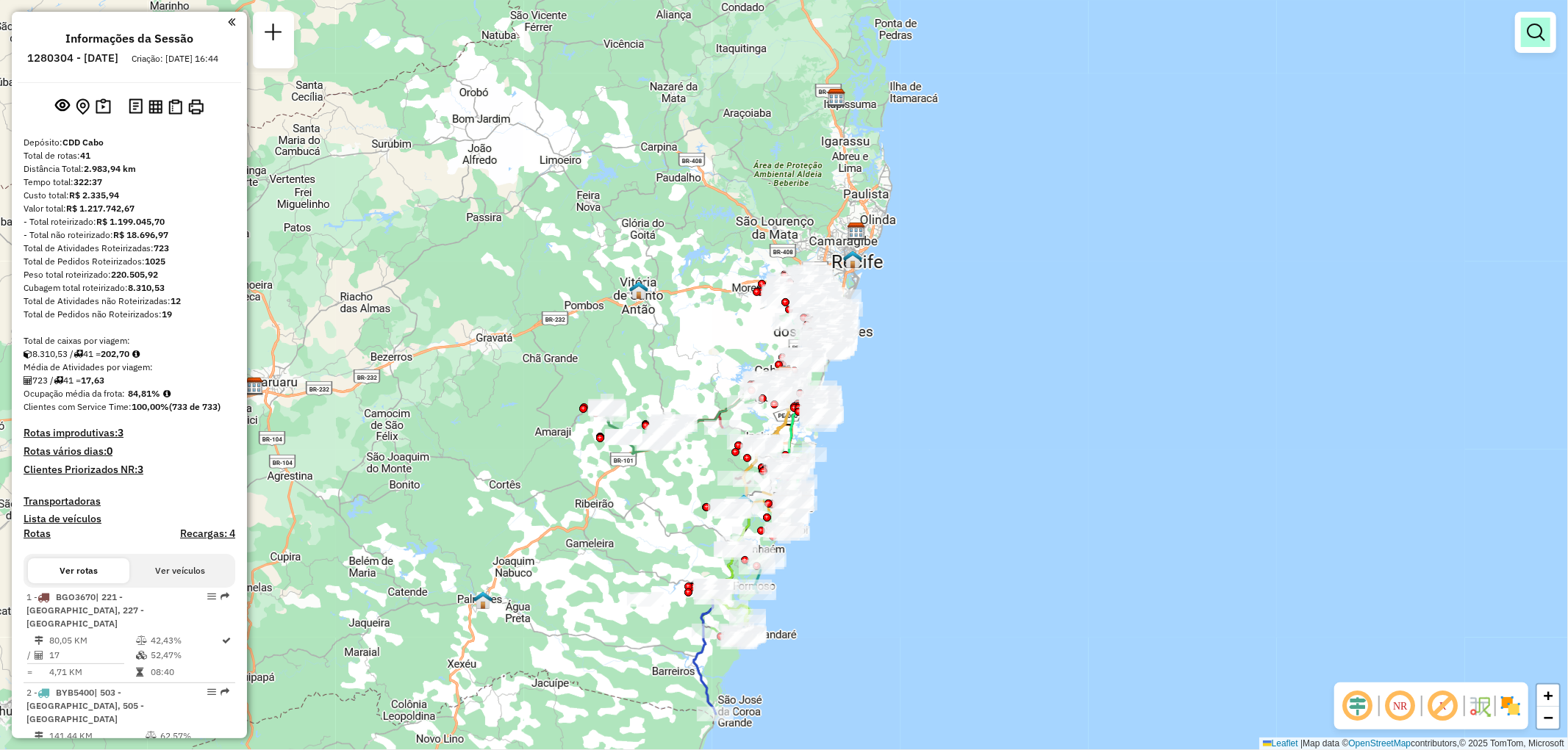
click at [1530, 39] on em at bounding box center [1535, 32] width 17 height 17
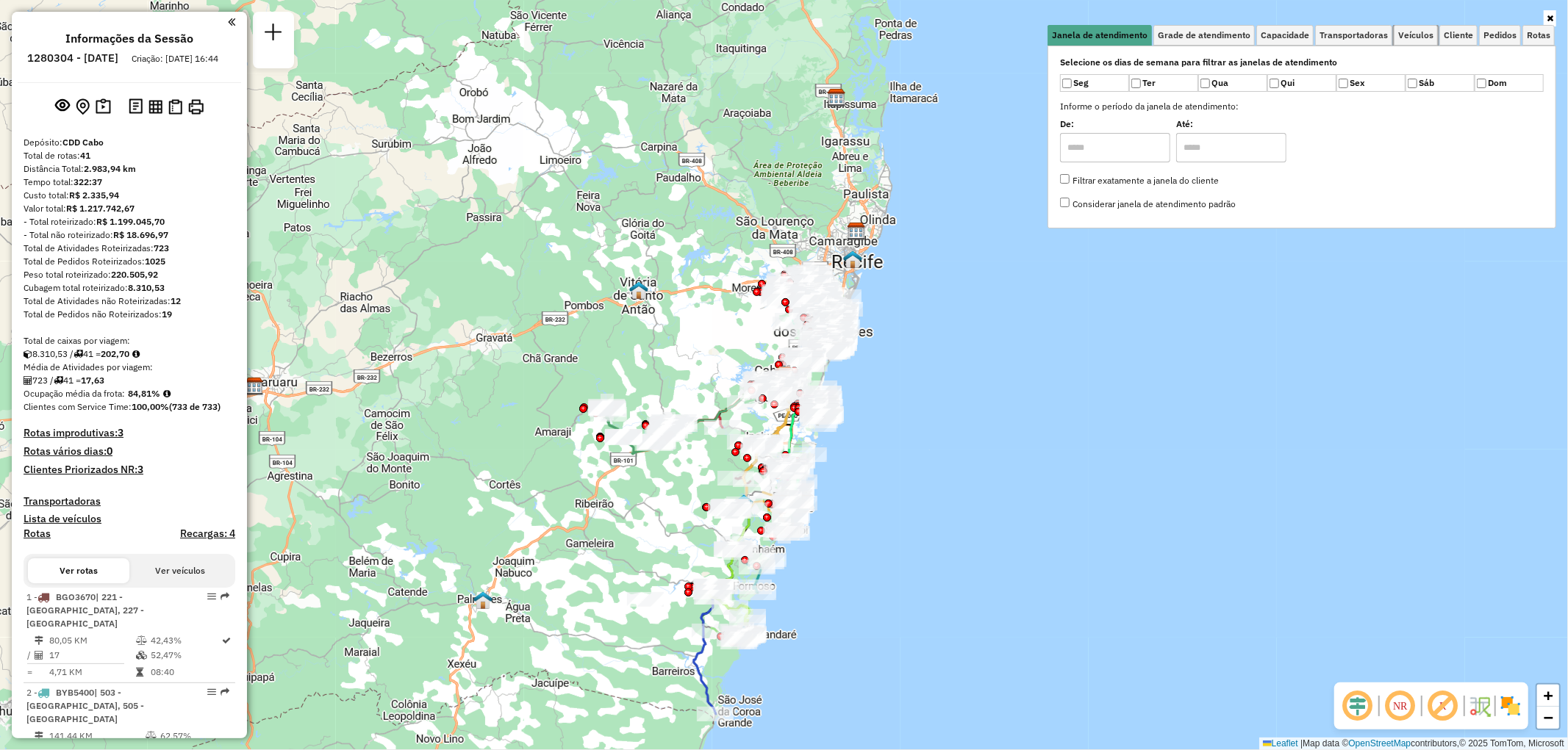
drag, startPoint x: 1413, startPoint y: 31, endPoint x: 1373, endPoint y: 54, distance: 46.1
click at [1413, 31] on span "Veículos" at bounding box center [1416, 36] width 35 height 9
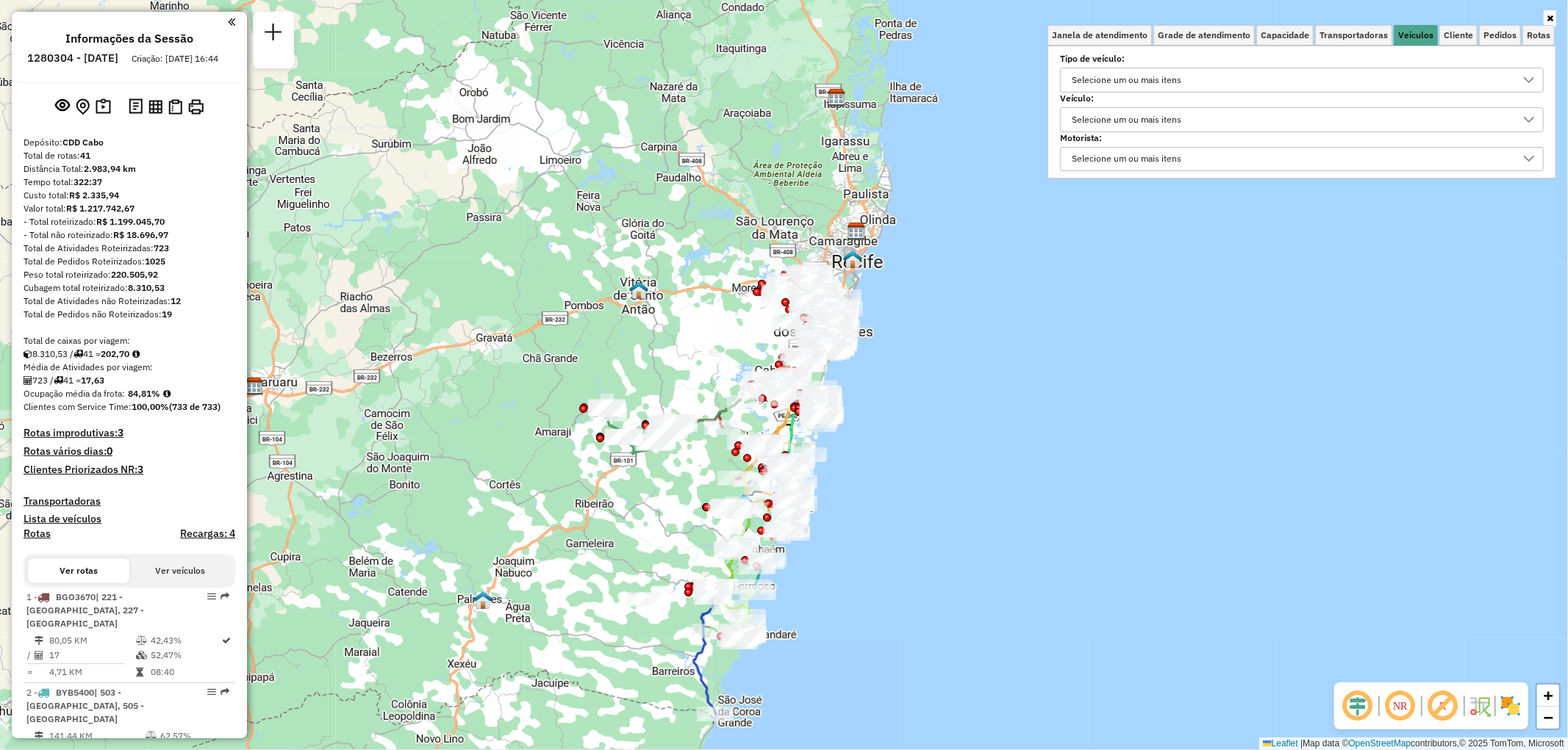
click at [1137, 124] on div "Selecione um ou mais itens" at bounding box center [1126, 120] width 120 height 24
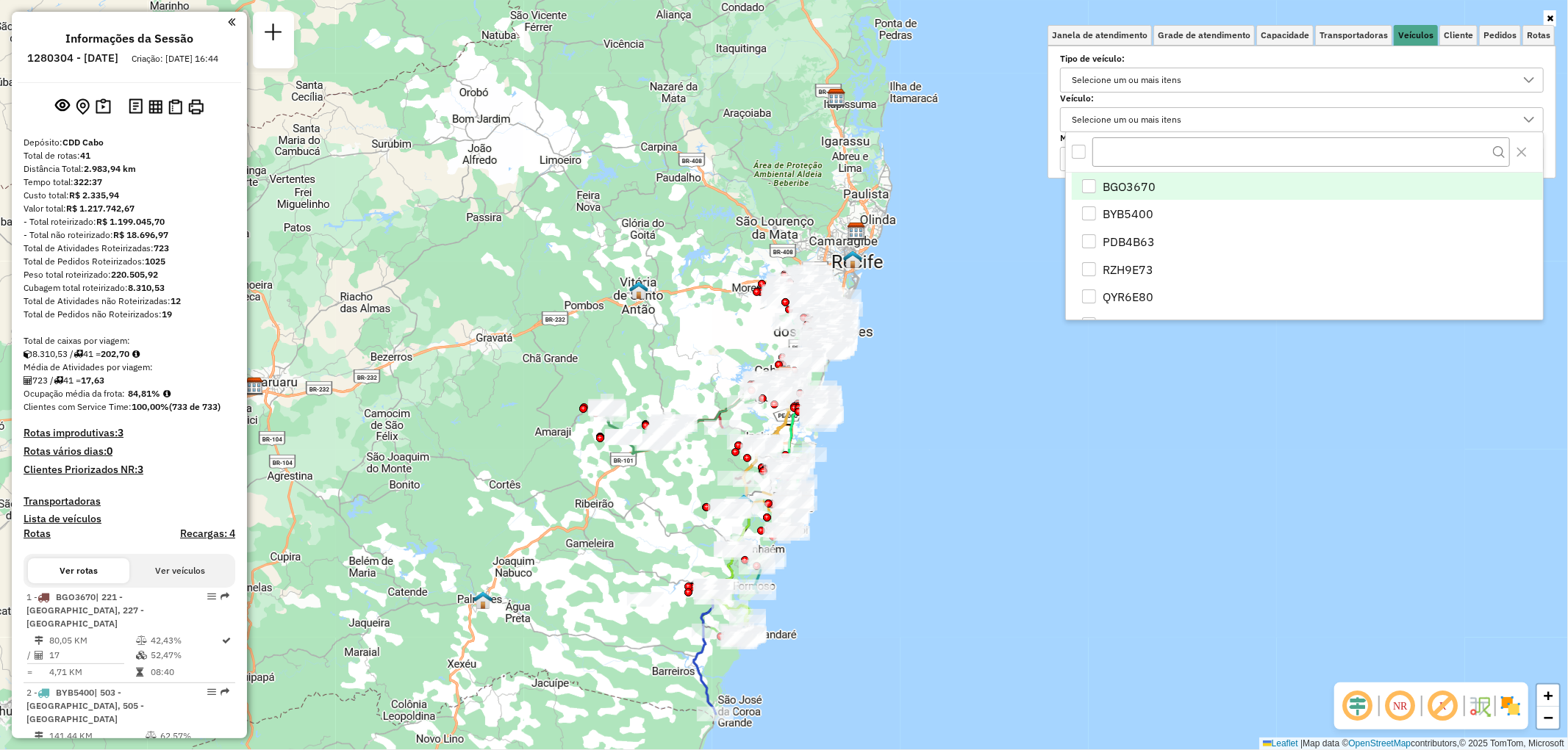
scroll to position [8, 50]
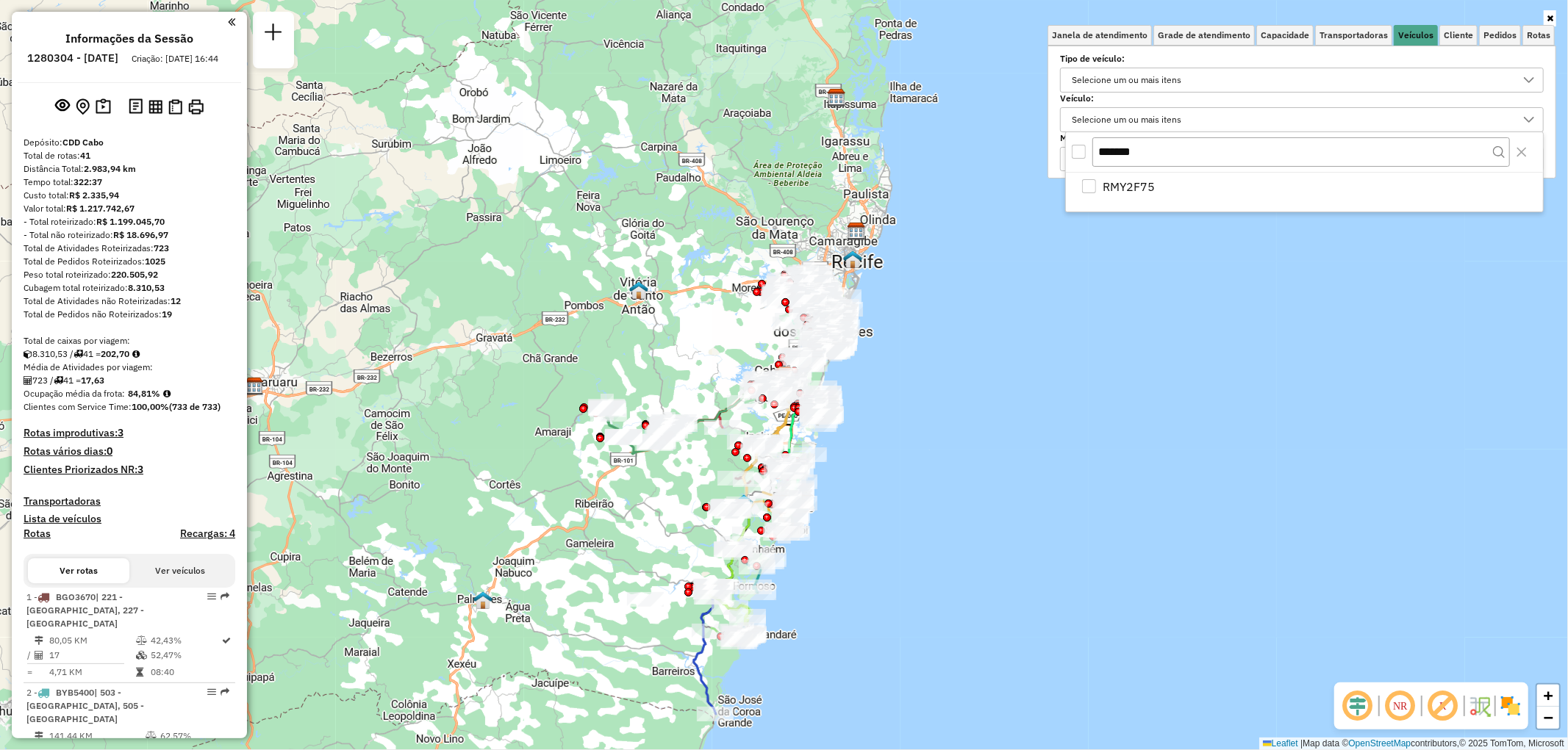
type input "*******"
click at [1077, 153] on div "All items unselected" at bounding box center [1078, 151] width 14 height 14
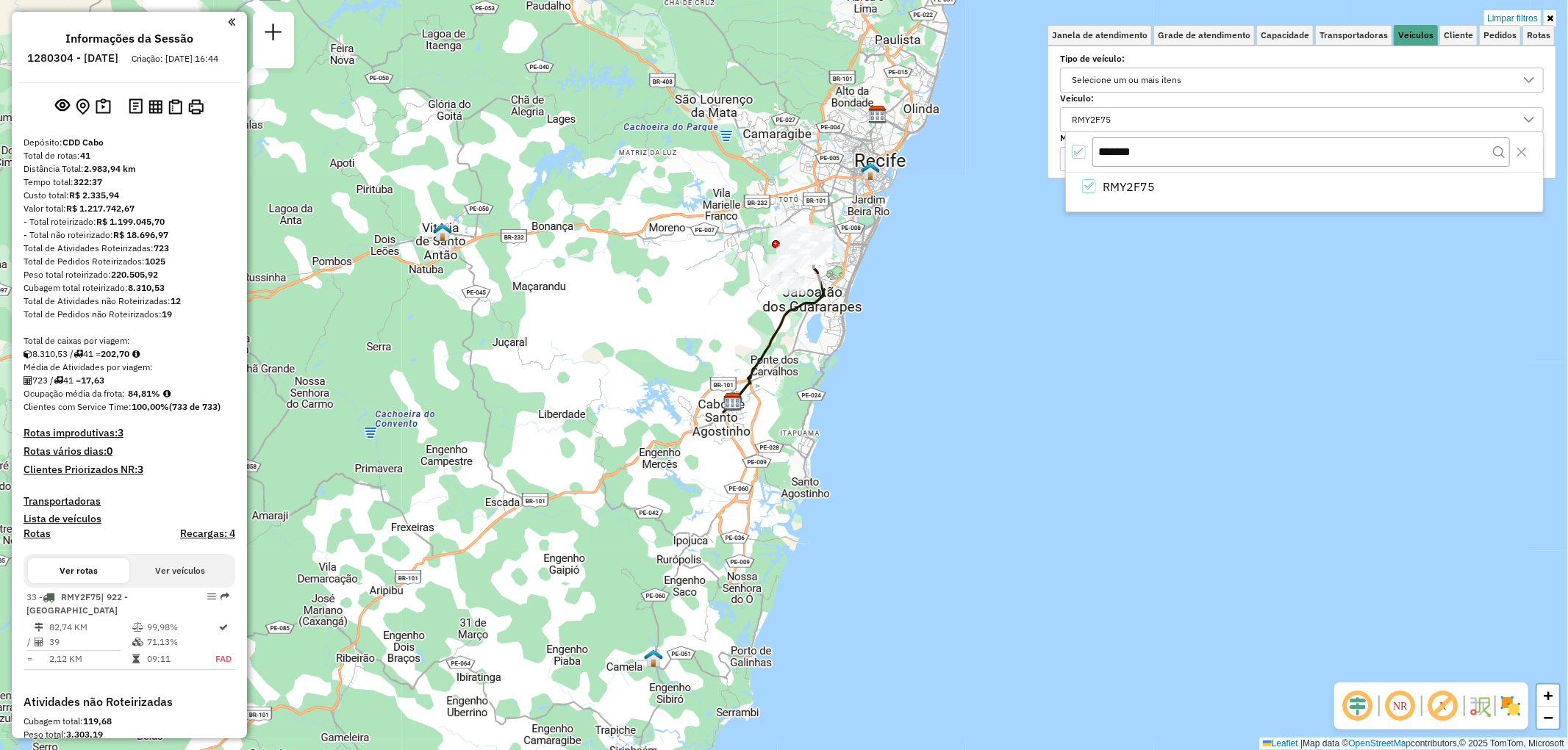
drag, startPoint x: 853, startPoint y: 369, endPoint x: 858, endPoint y: 358, distance: 12.1
click at [858, 358] on div "Limpar filtros Janela de atendimento Grade de atendimento Capacidade Transporta…" at bounding box center [784, 375] width 1568 height 750
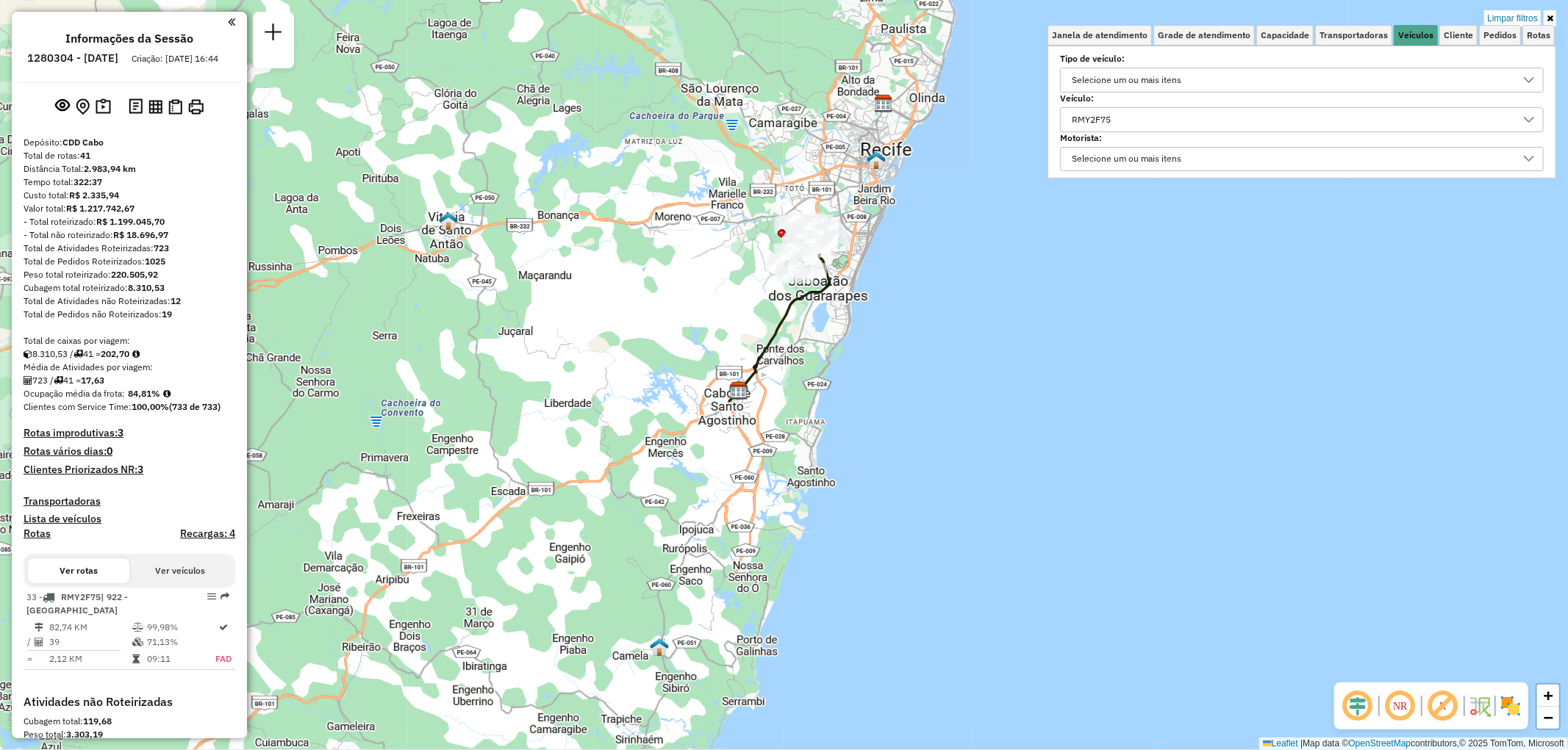
click at [1548, 16] on icon at bounding box center [1550, 18] width 6 height 9
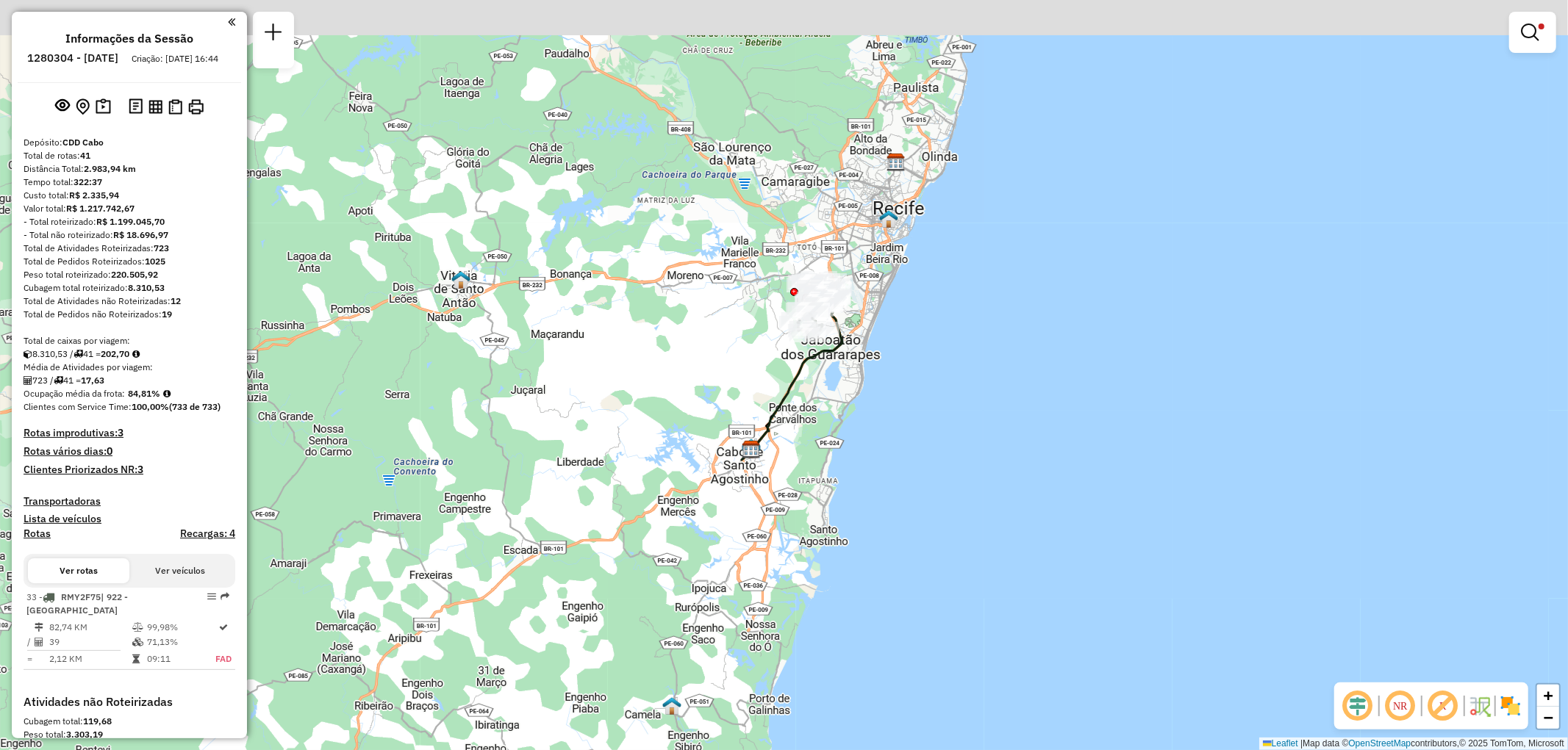
drag, startPoint x: 849, startPoint y: 347, endPoint x: 863, endPoint y: 409, distance: 63.6
click at [863, 409] on div "Limpar filtros Janela de atendimento Grade de atendimento Capacidade Transporta…" at bounding box center [784, 375] width 1568 height 750
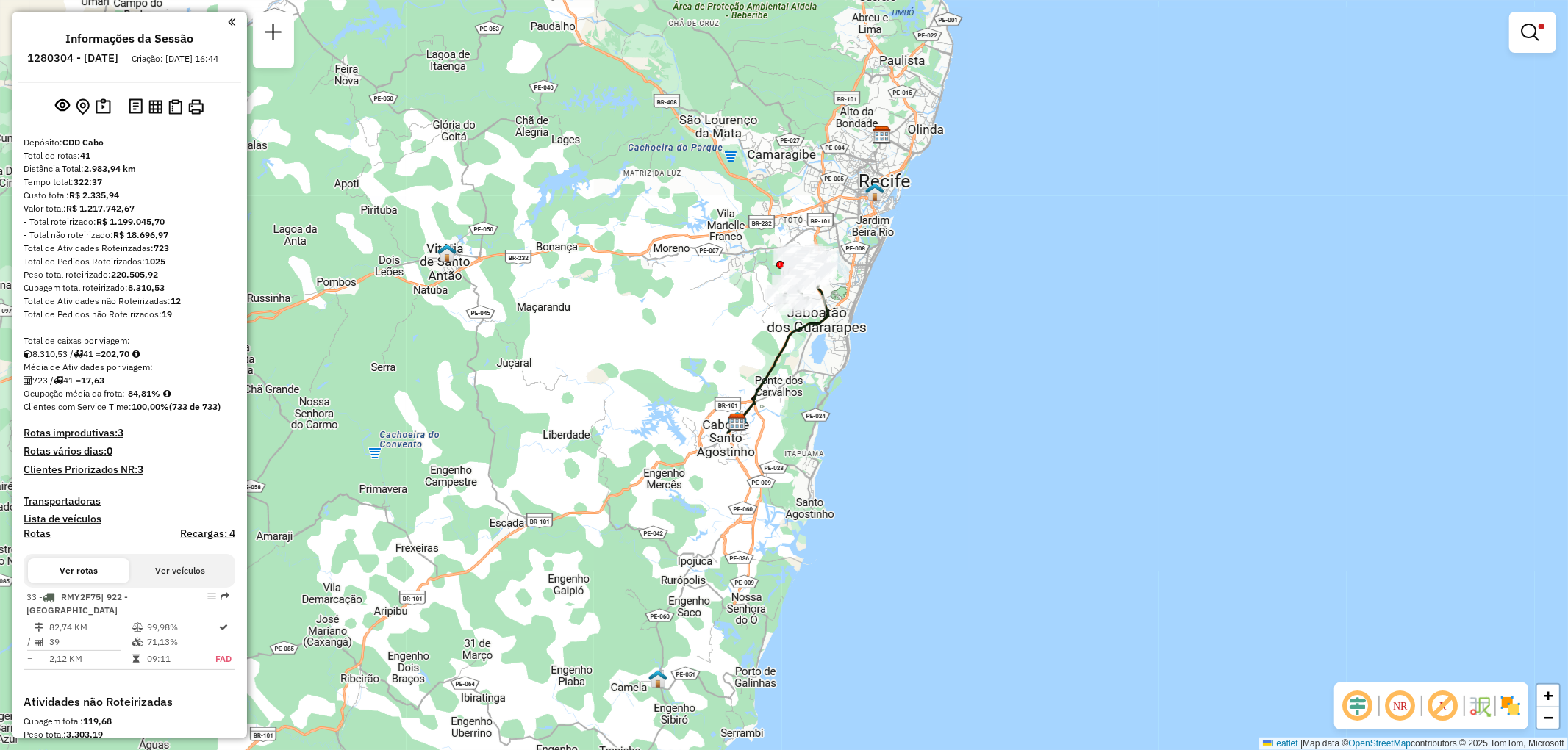
drag, startPoint x: 674, startPoint y: 564, endPoint x: 665, endPoint y: 550, distance: 16.6
click at [665, 550] on div "Limpar filtros Janela de atendimento Grade de atendimento Capacidade Transporta…" at bounding box center [784, 375] width 1568 height 750
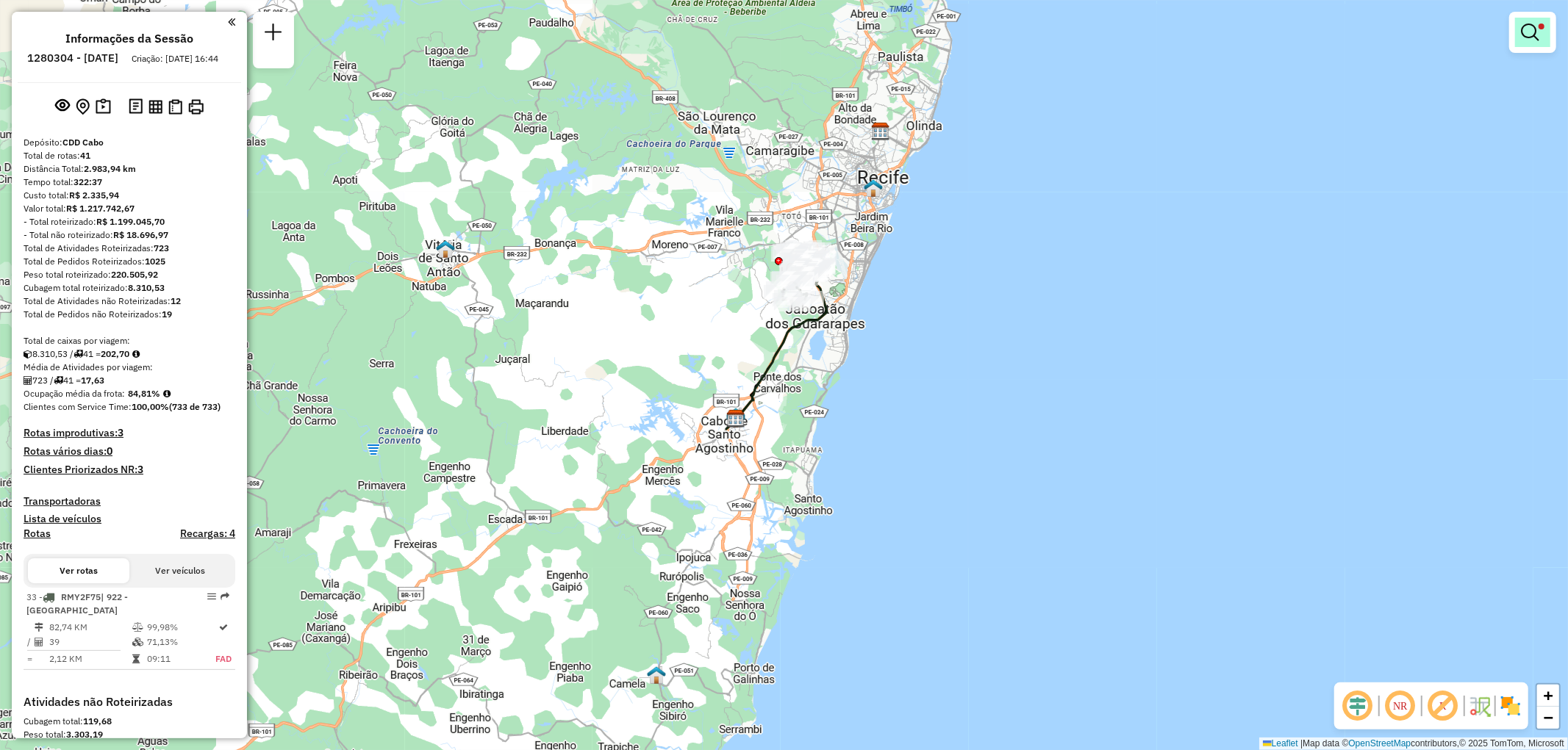
click at [1531, 35] on em at bounding box center [1529, 32] width 17 height 17
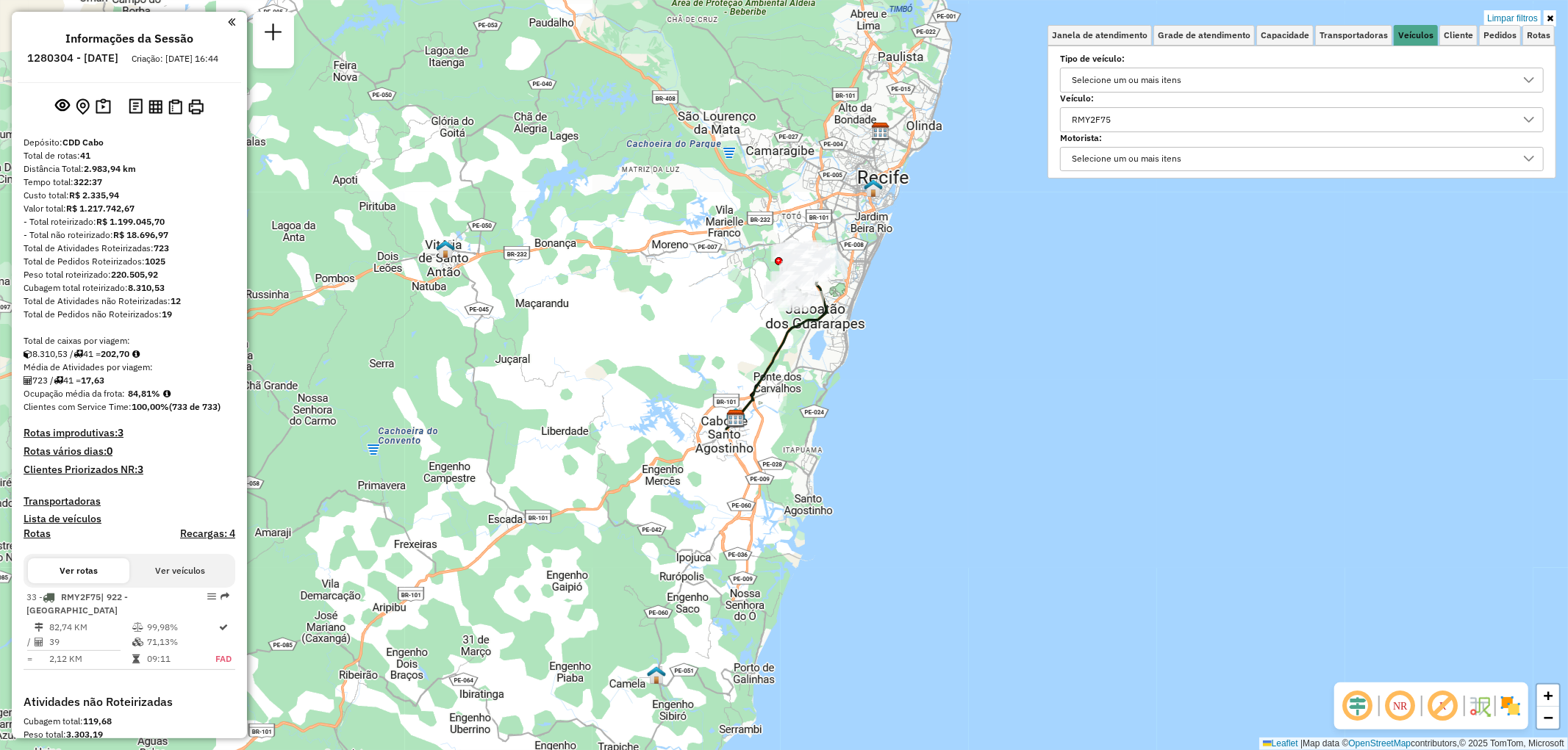
click at [1203, 120] on div "RMY2F75" at bounding box center [1290, 120] width 448 height 24
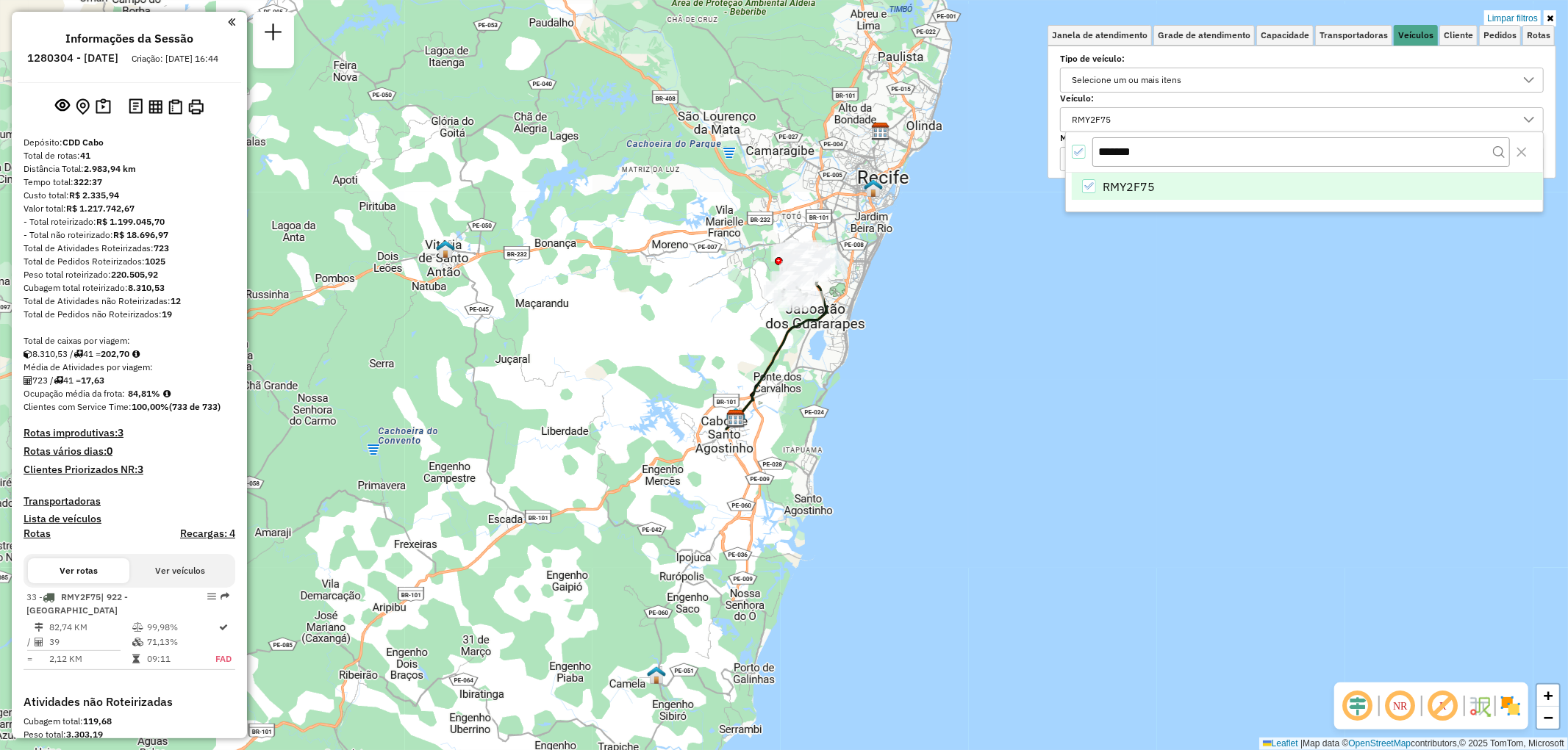
drag, startPoint x: 1077, startPoint y: 153, endPoint x: 1085, endPoint y: 152, distance: 8.1
click at [1079, 153] on icon "All items selected" at bounding box center [1078, 151] width 10 height 10
click at [1113, 152] on input "*******" at bounding box center [1300, 151] width 417 height 28
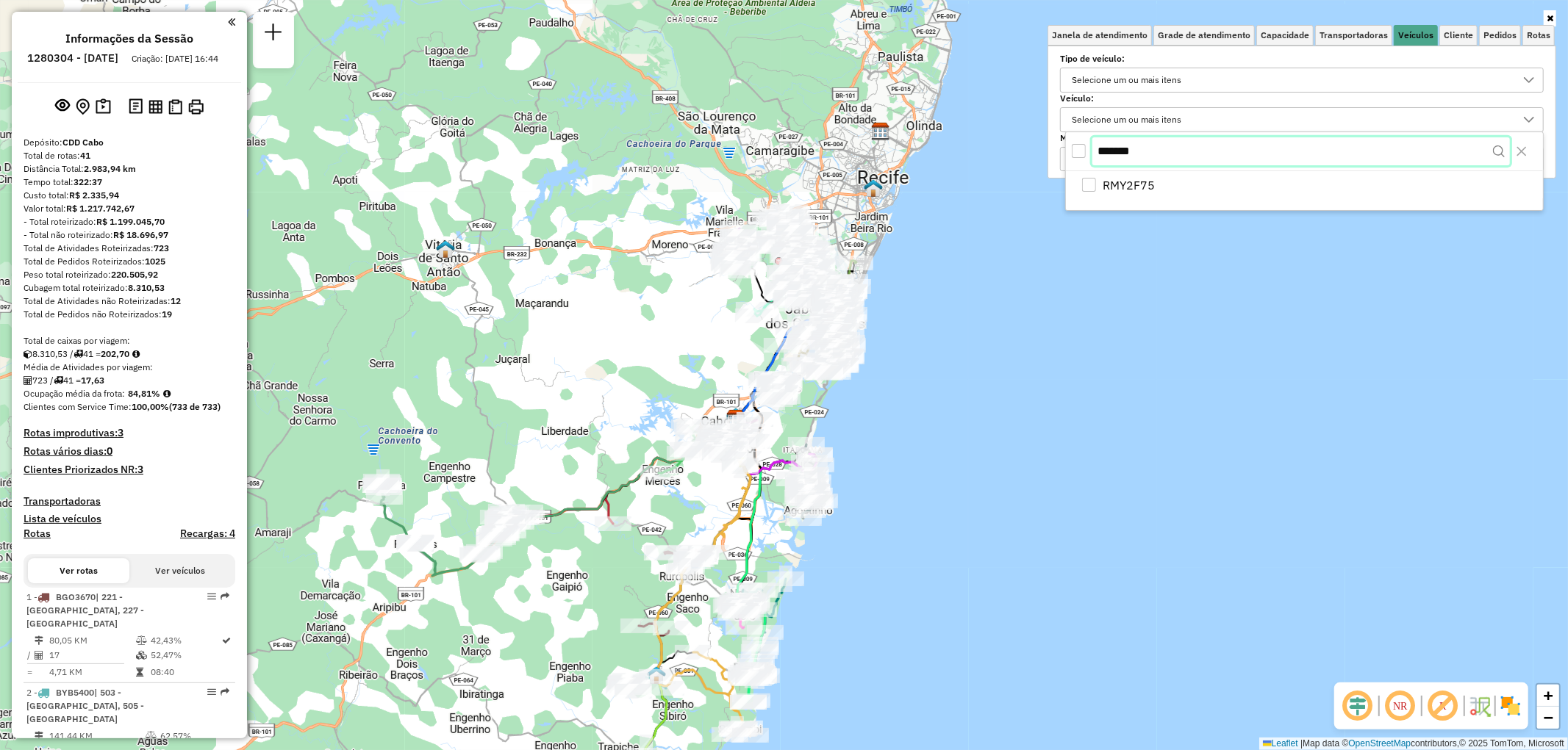
paste input "text"
type input "*******"
click at [1081, 149] on div "All items unselected" at bounding box center [1078, 151] width 14 height 14
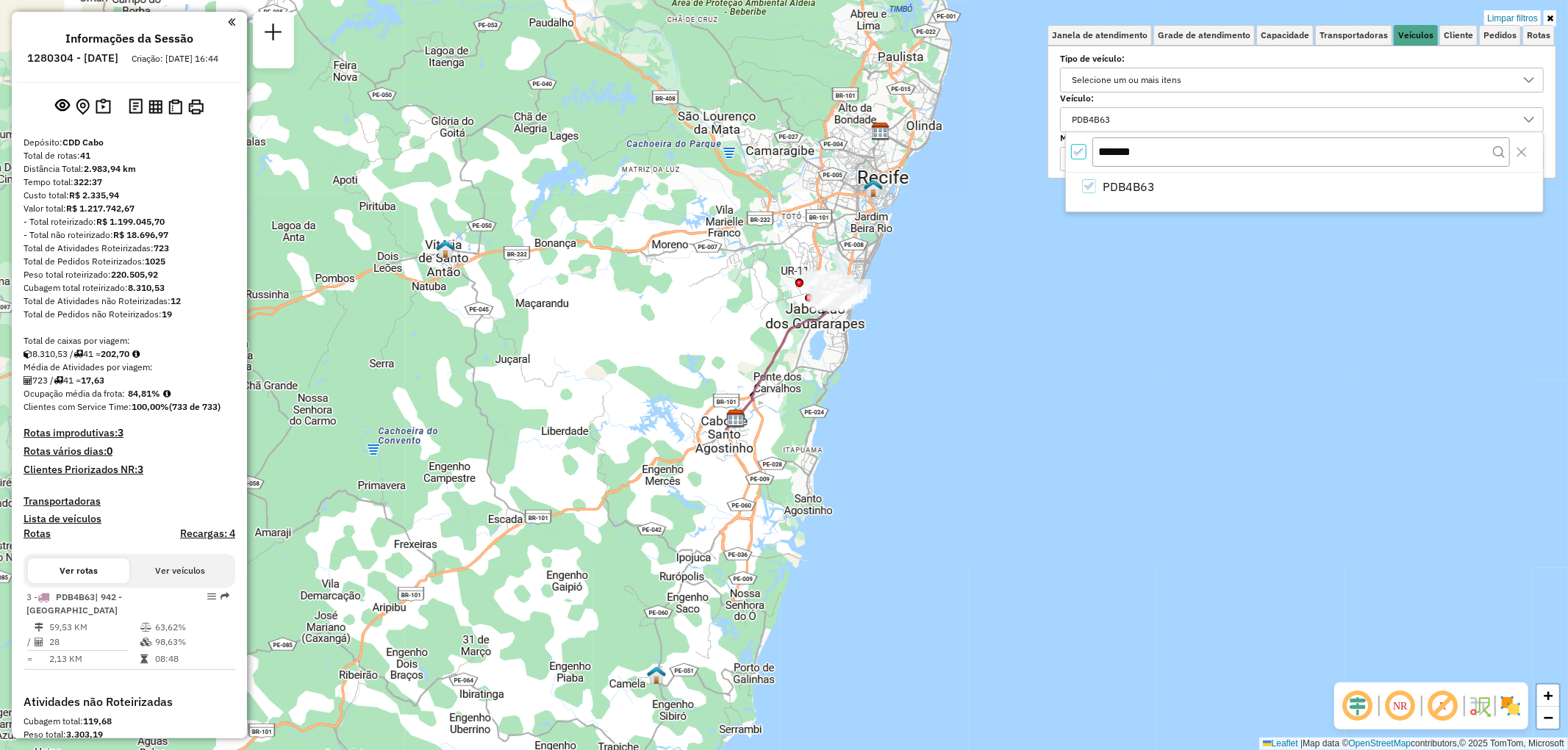
click at [1550, 17] on icon at bounding box center [1550, 18] width 6 height 9
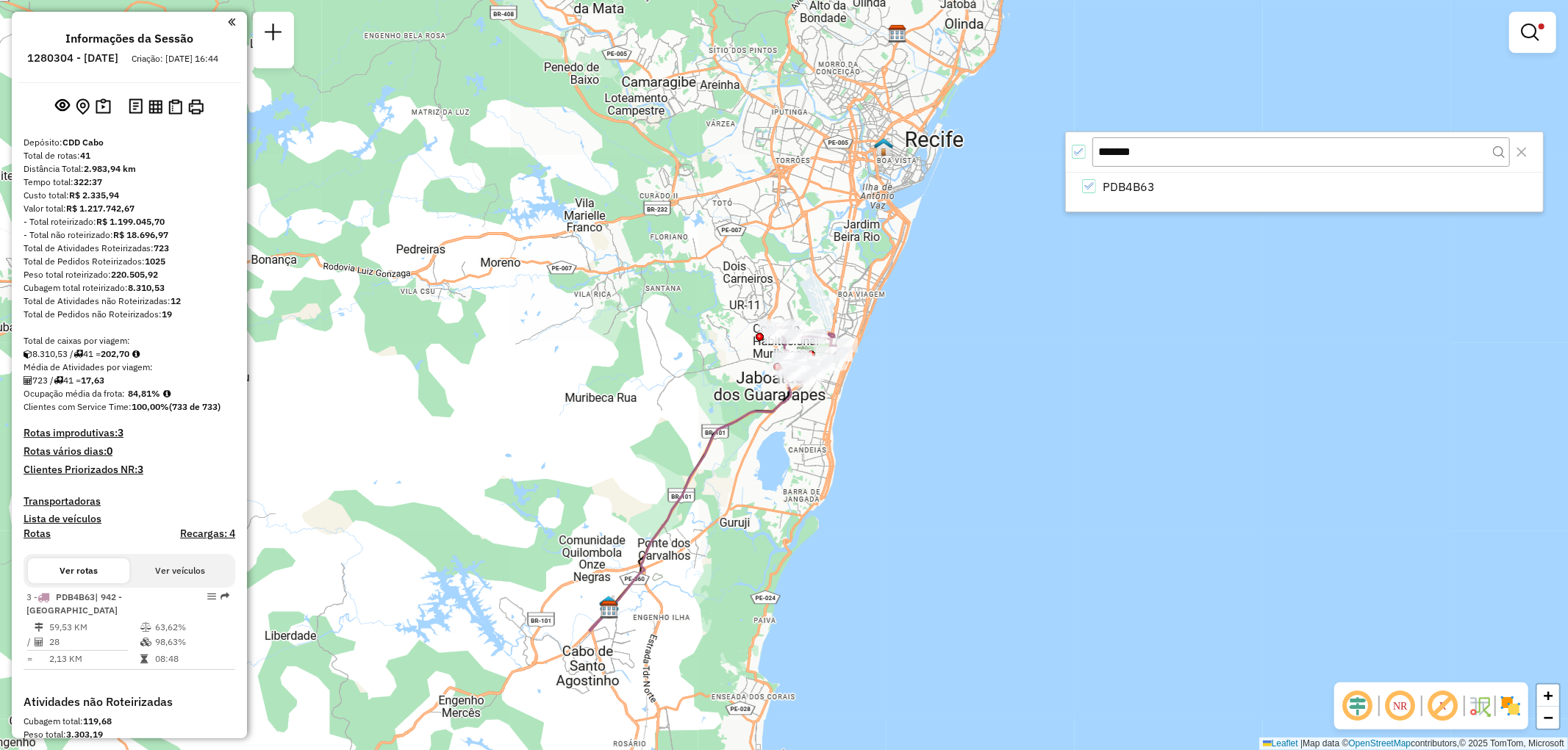
drag, startPoint x: 832, startPoint y: 314, endPoint x: 928, endPoint y: 388, distance: 121.2
click at [928, 388] on div "Limpar filtros Janela de atendimento Grade de atendimento Capacidade Transporta…" at bounding box center [784, 375] width 1568 height 750
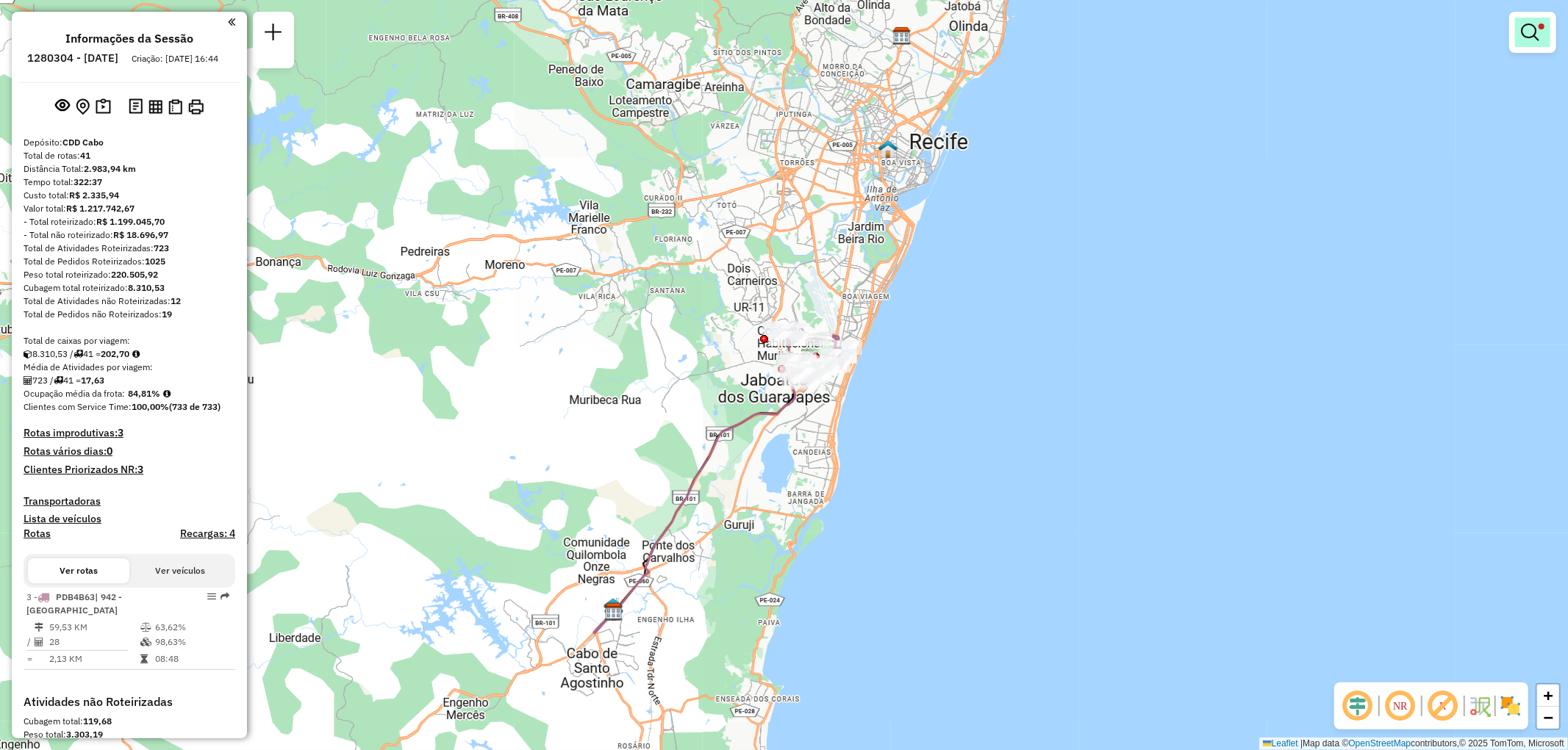
click at [1529, 35] on em at bounding box center [1529, 32] width 17 height 17
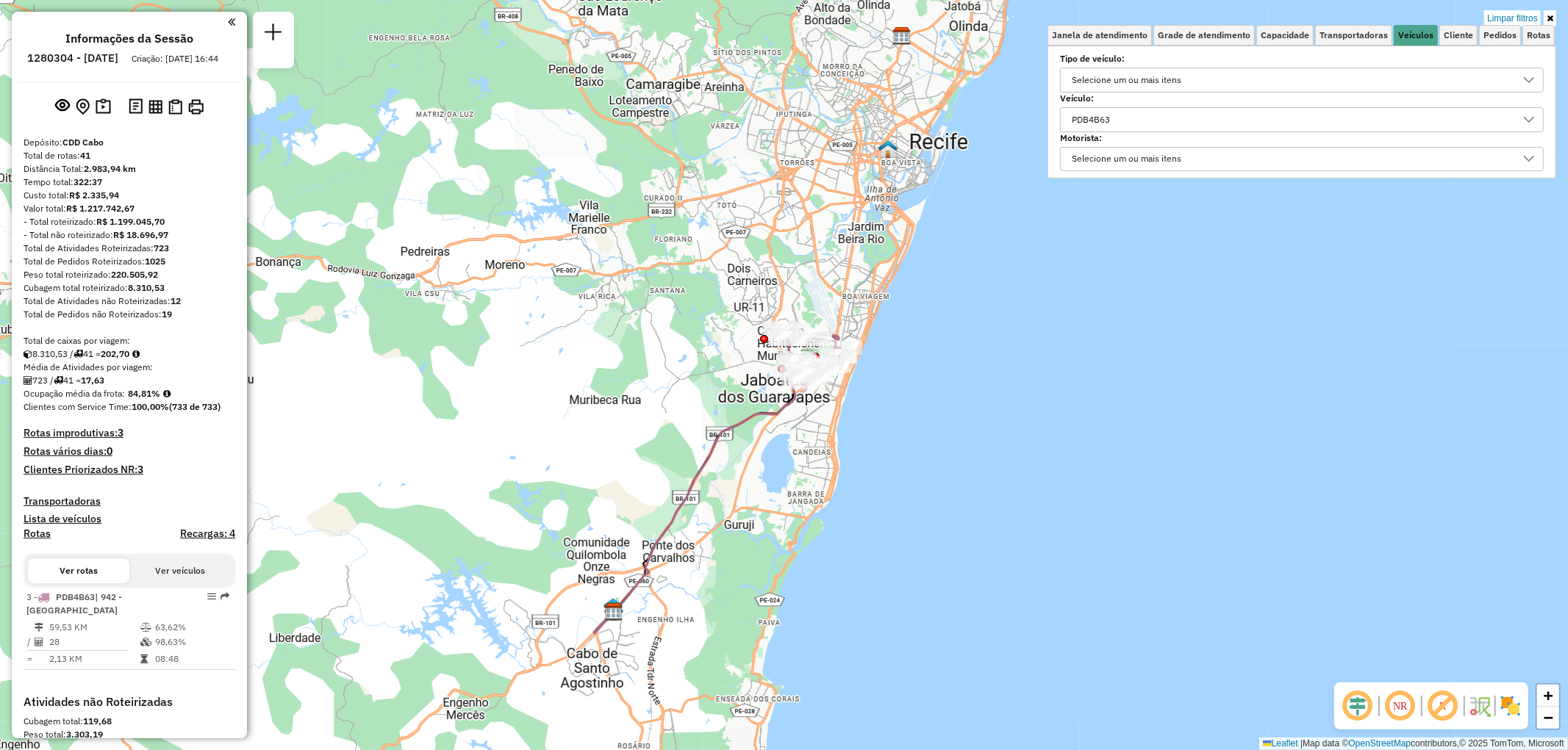
click at [1248, 120] on div "PDB4B63" at bounding box center [1290, 120] width 448 height 24
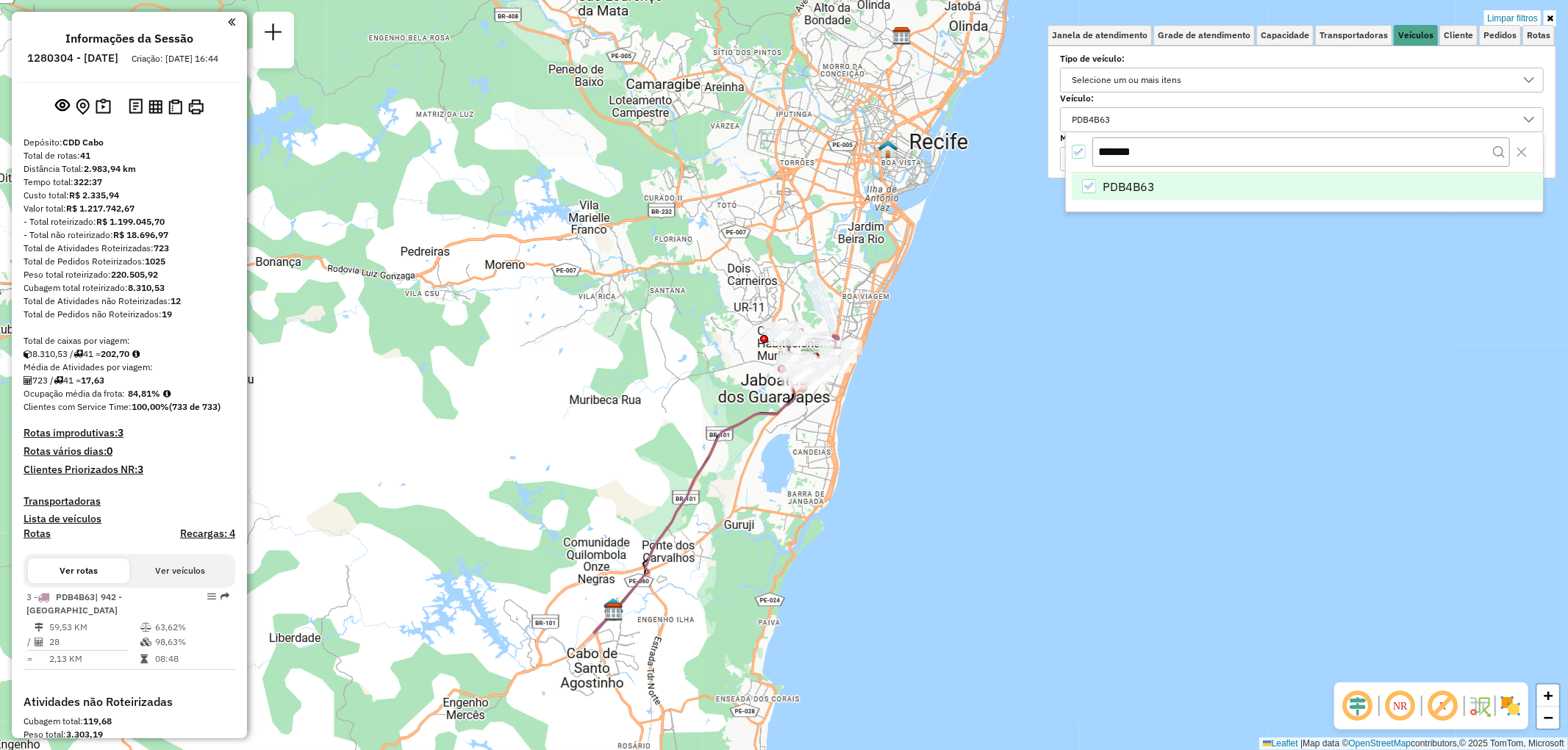
click at [1081, 158] on div "All items selected" at bounding box center [1078, 151] width 14 height 14
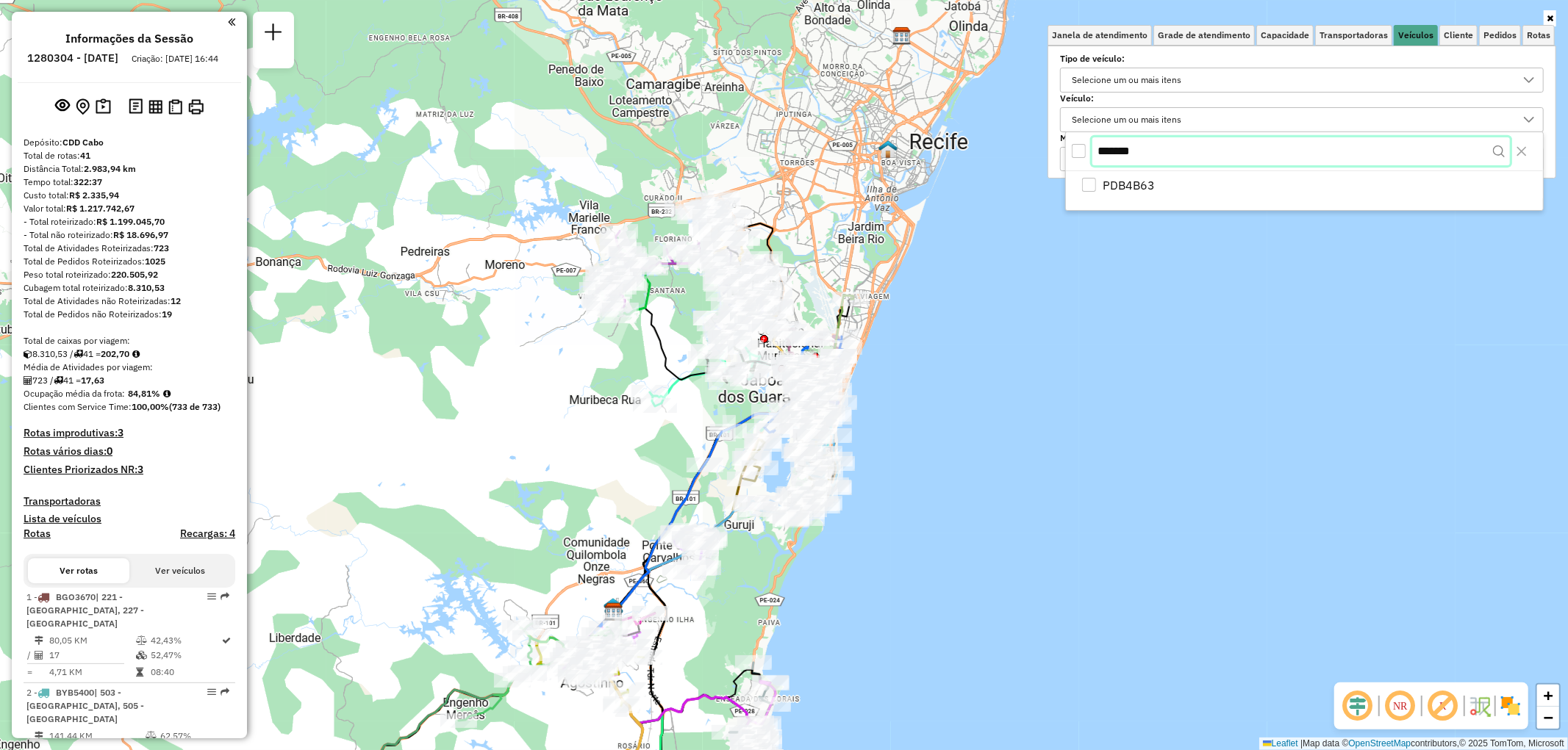
click at [1111, 156] on input "*******" at bounding box center [1300, 151] width 417 height 28
paste input "text"
type input "*******"
click at [1080, 145] on div "All items unselected" at bounding box center [1078, 151] width 14 height 14
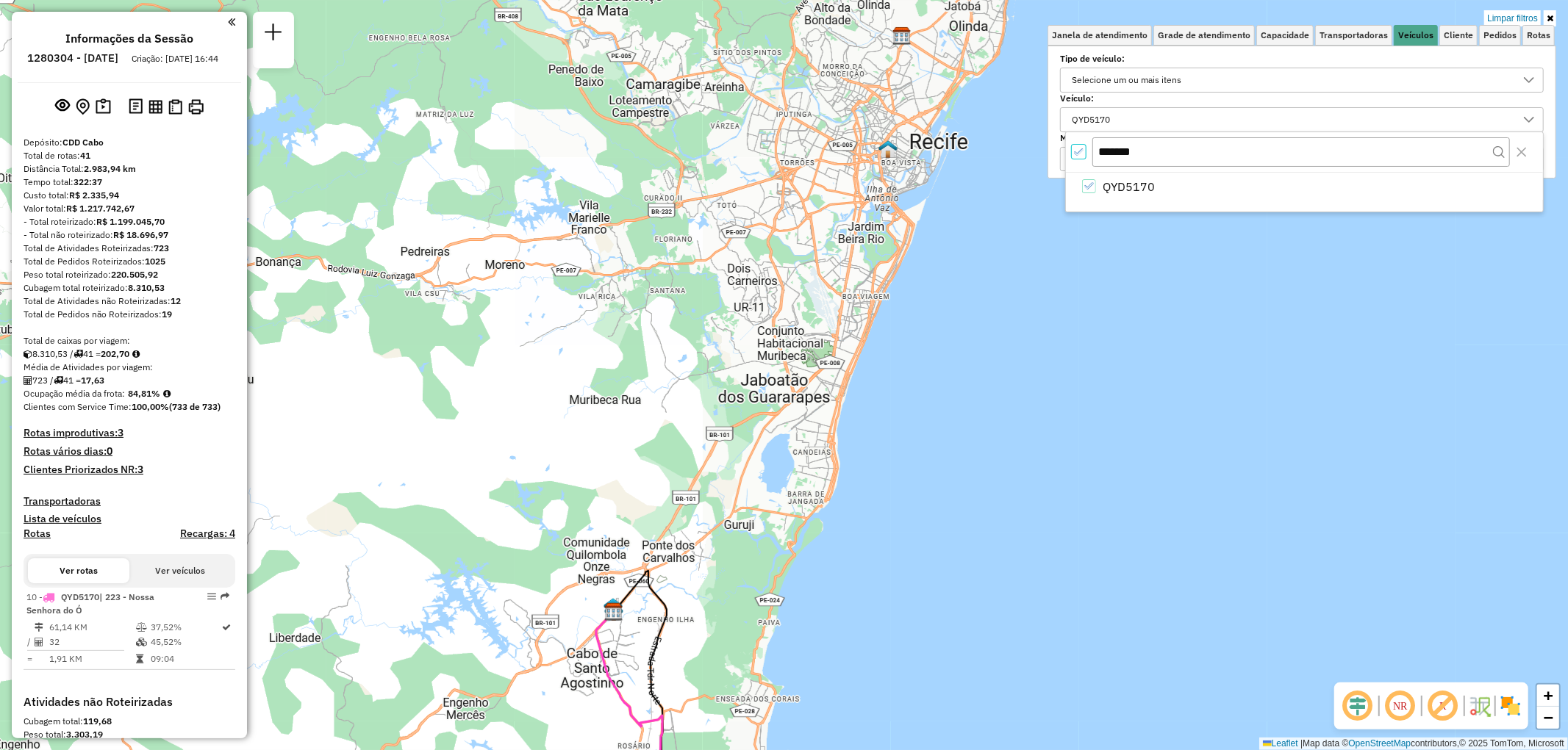
click at [1548, 17] on icon at bounding box center [1550, 18] width 6 height 9
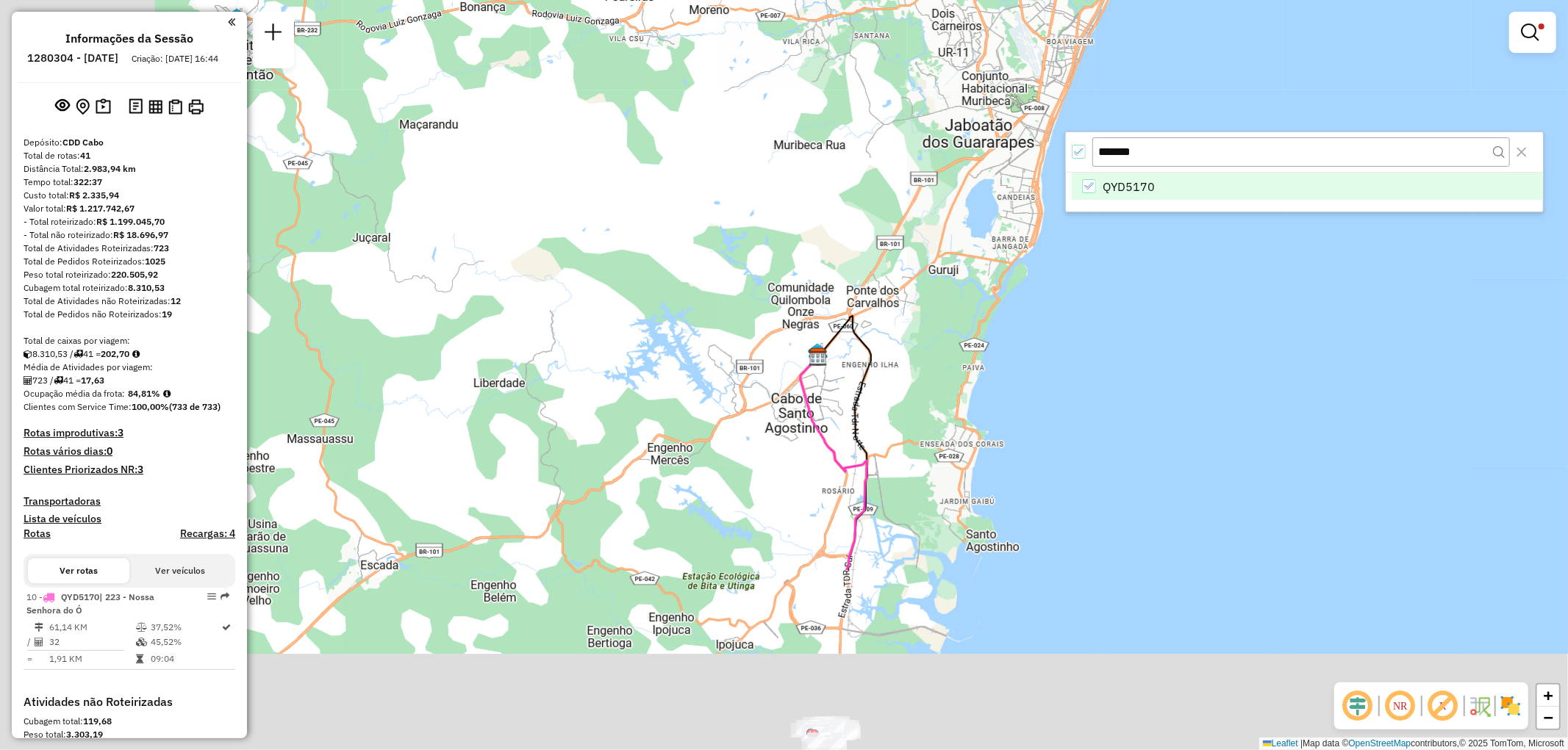
drag, startPoint x: 909, startPoint y: 415, endPoint x: 1081, endPoint y: 187, distance: 285.6
click at [1081, 187] on body "Aplicando filtros Pop-up bloqueado! Seu navegador bloqueou automáticamente a ab…" at bounding box center [784, 375] width 1568 height 750
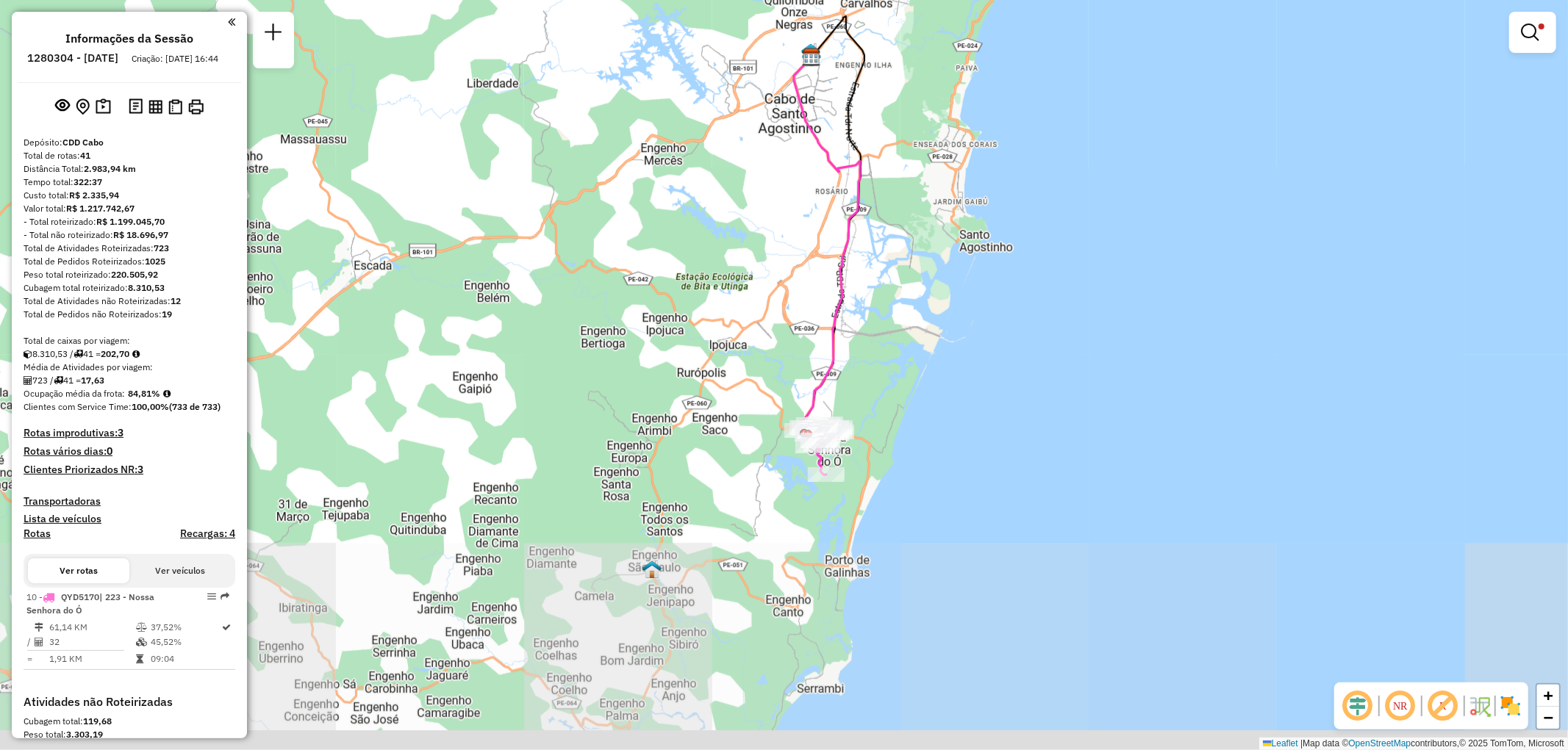
drag, startPoint x: 935, startPoint y: 532, endPoint x: 913, endPoint y: 292, distance: 241.0
click at [913, 292] on div "Limpar filtros Janela de atendimento Grade de atendimento Capacidade Transporta…" at bounding box center [784, 375] width 1568 height 750
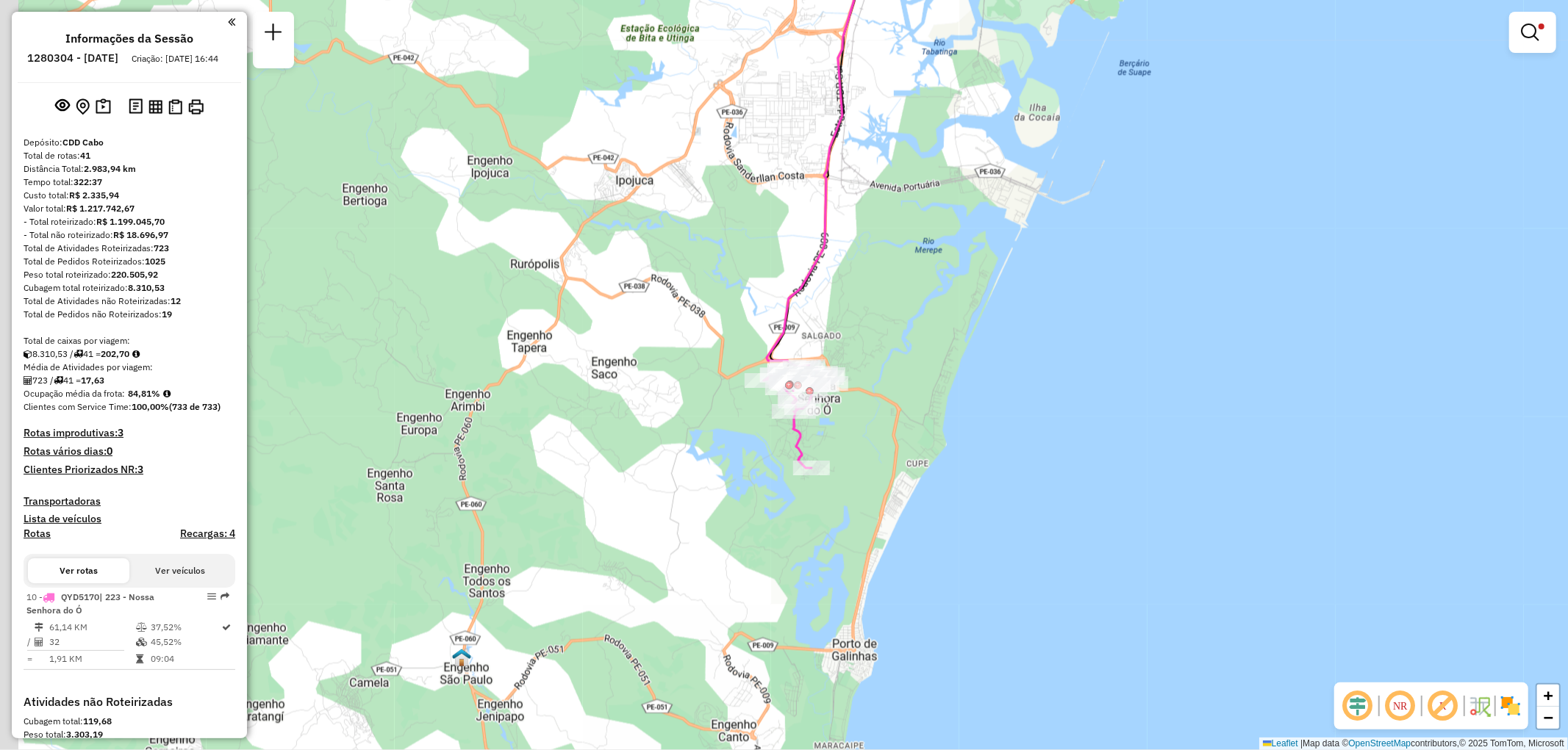
drag, startPoint x: 884, startPoint y: 446, endPoint x: 928, endPoint y: 425, distance: 48.8
click at [928, 425] on div "Limpar filtros Janela de atendimento Grade de atendimento Capacidade Transporta…" at bounding box center [784, 375] width 1568 height 750
